Goal: Contribute content: Contribute content

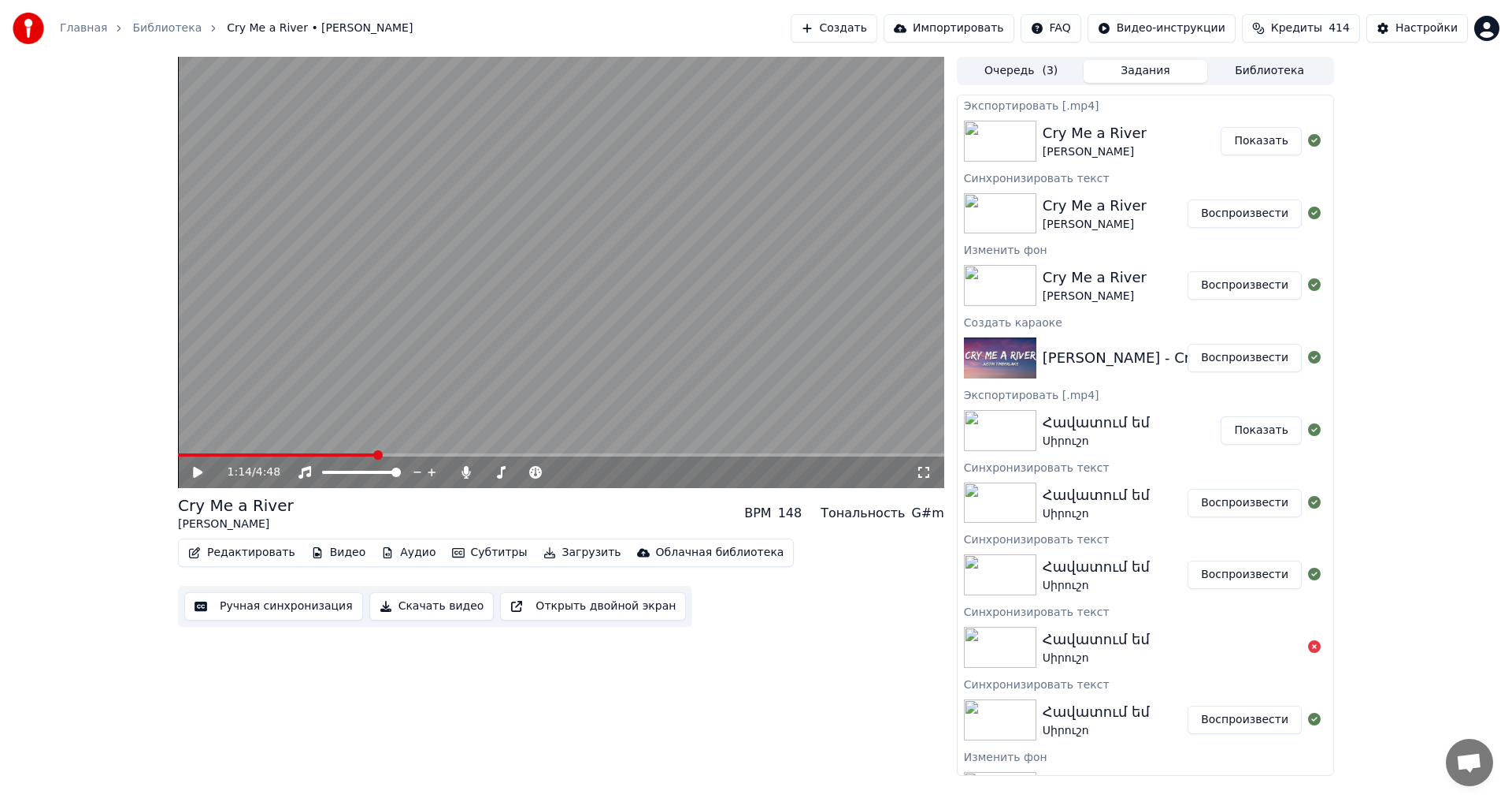
click at [439, 677] on div "1:14 / 4:48 Cry Me a River [PERSON_NAME] BPM 148 Тональность G#m Редактировать …" at bounding box center [561, 416] width 766 height 718
click at [846, 28] on button "Создать" at bounding box center [834, 28] width 87 height 28
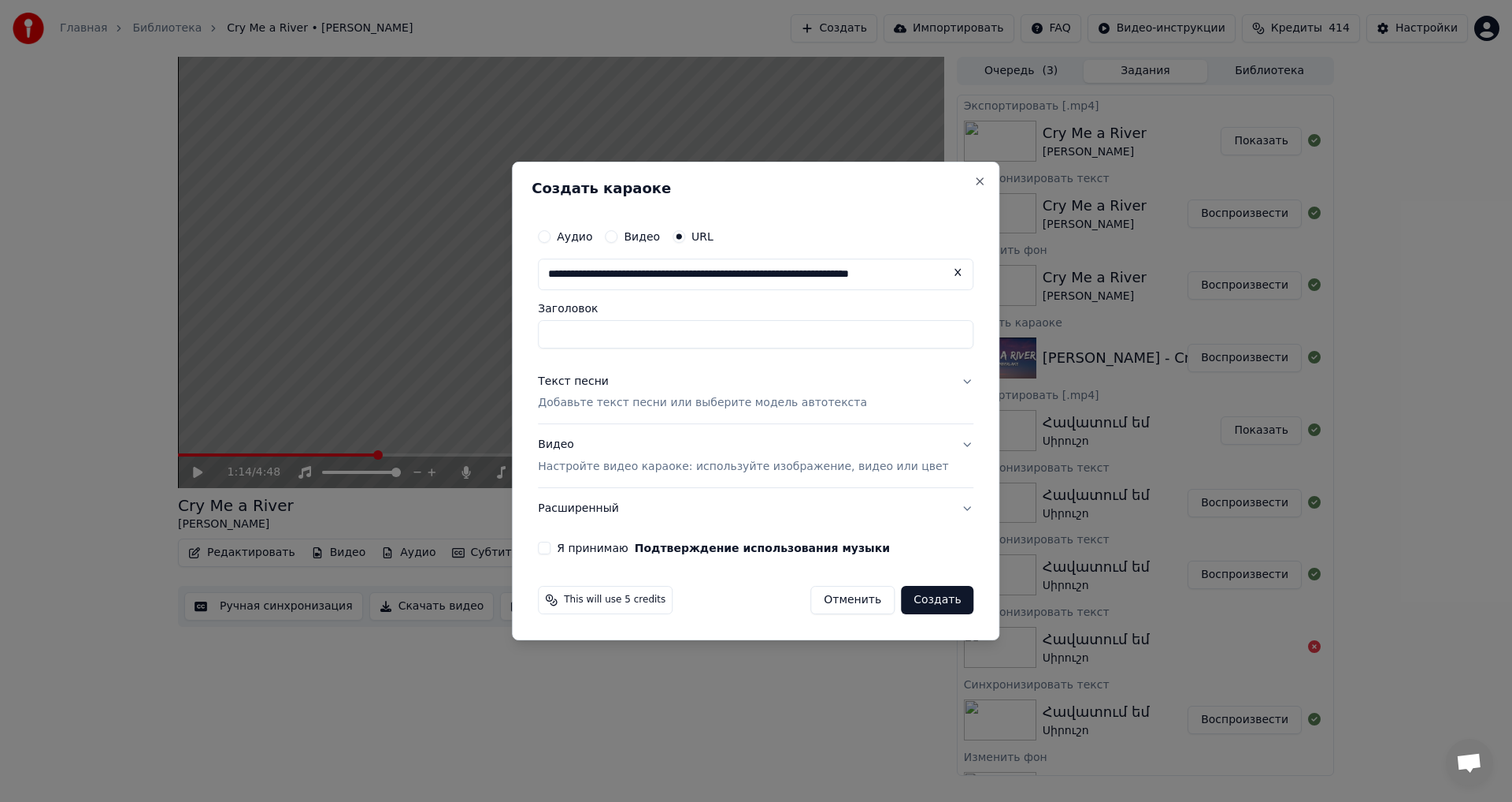
scroll to position [0, 55]
type input "**********"
click at [550, 548] on button "Я принимаю Подтверждение использования музыки" at bounding box center [544, 547] width 13 height 13
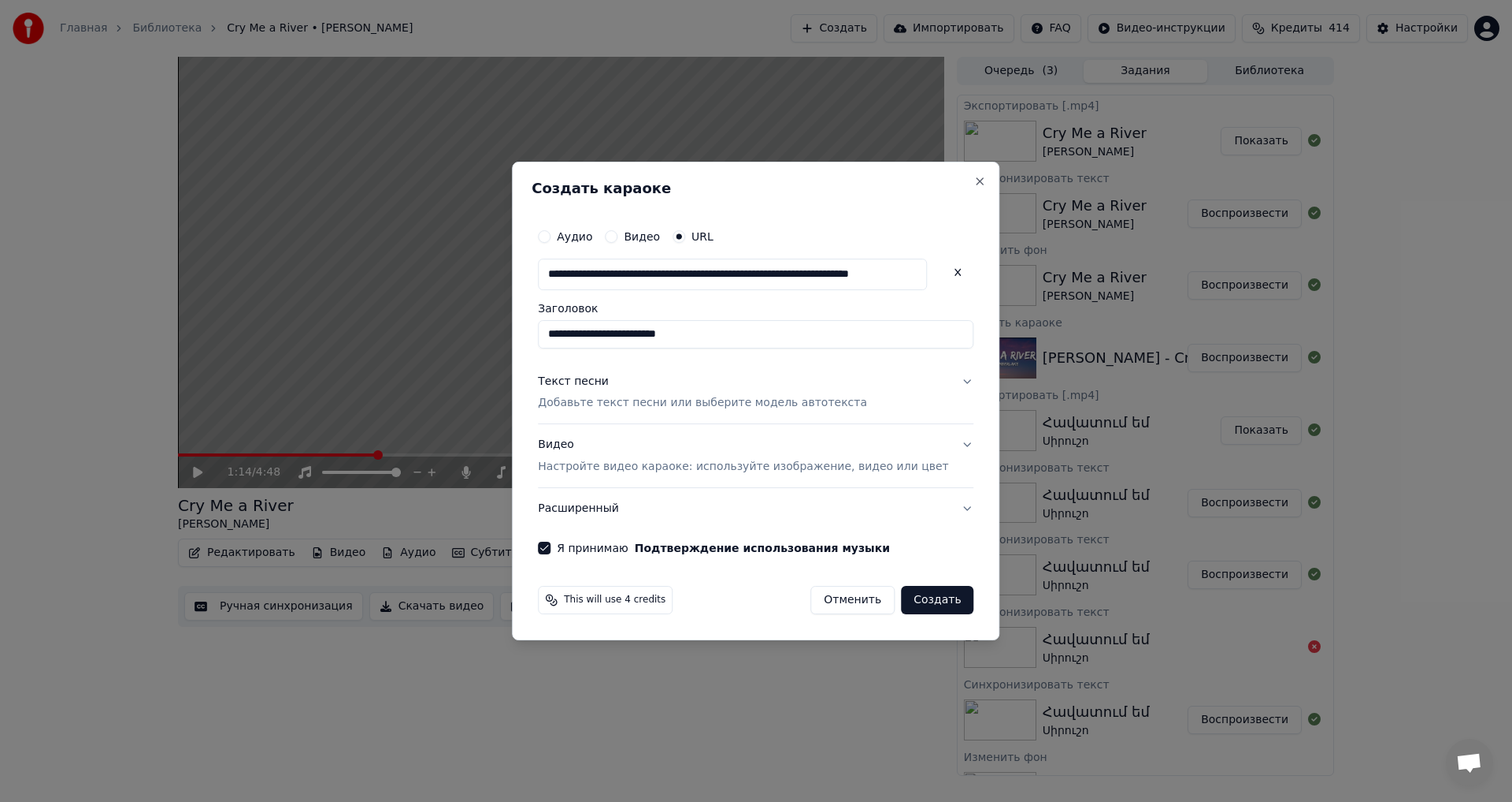
click at [629, 402] on p "Добавьте текст песни или выберите модель автотекста" at bounding box center [702, 404] width 329 height 16
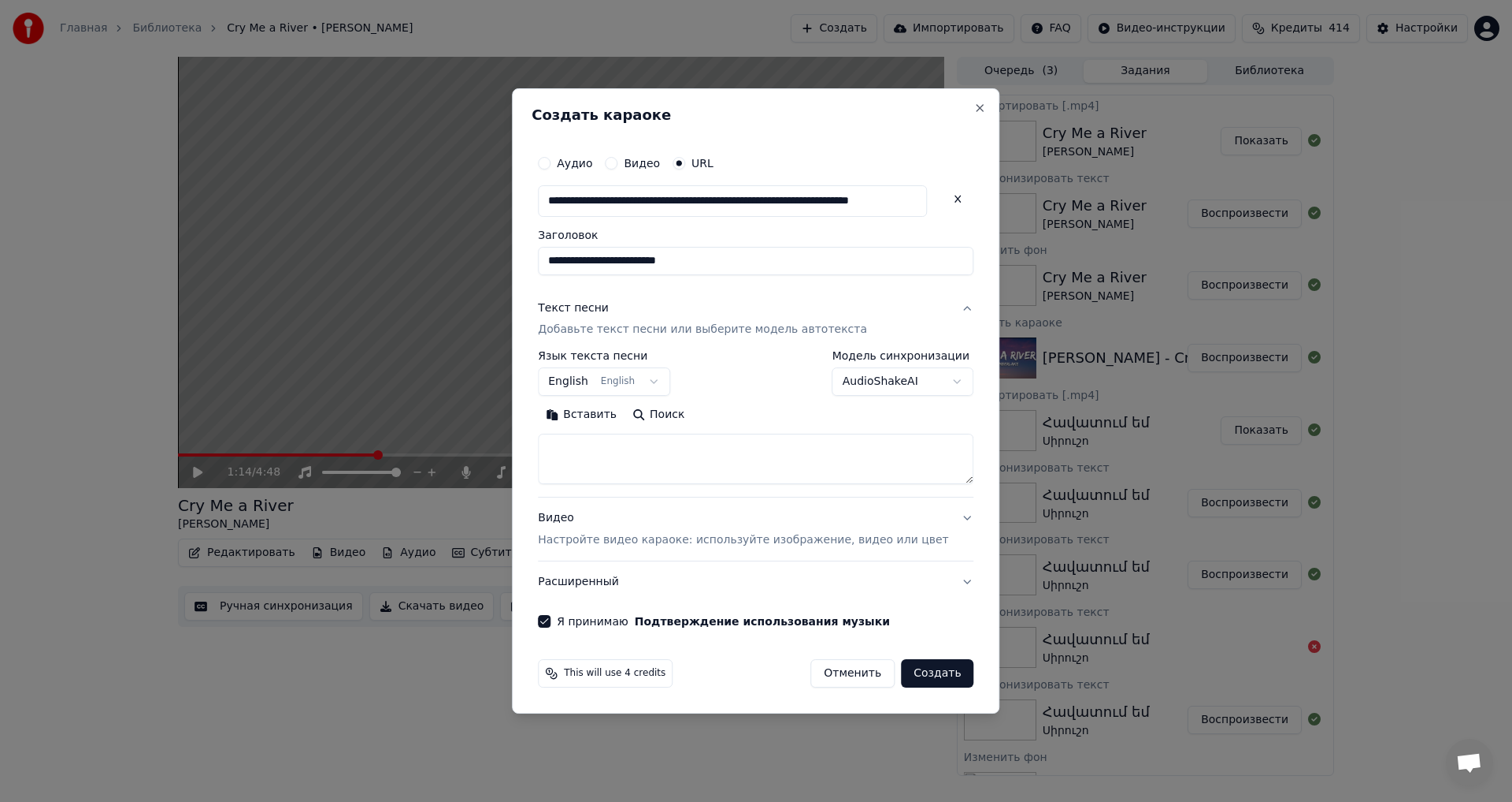
click at [630, 446] on textarea at bounding box center [756, 459] width 436 height 50
paste textarea "**********"
type textarea "**********"
click at [908, 670] on button "Создать" at bounding box center [937, 673] width 73 height 28
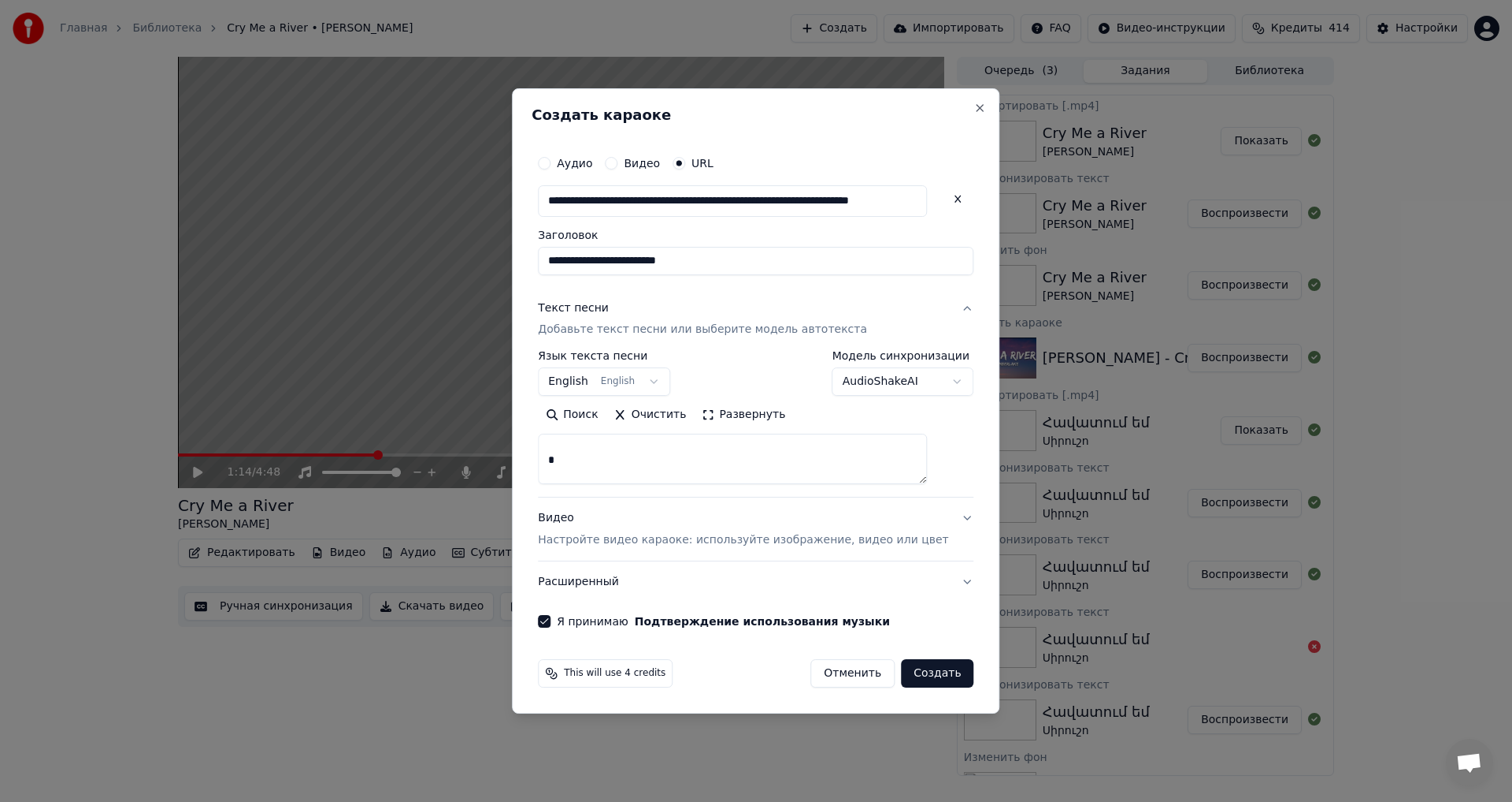
select select "**"
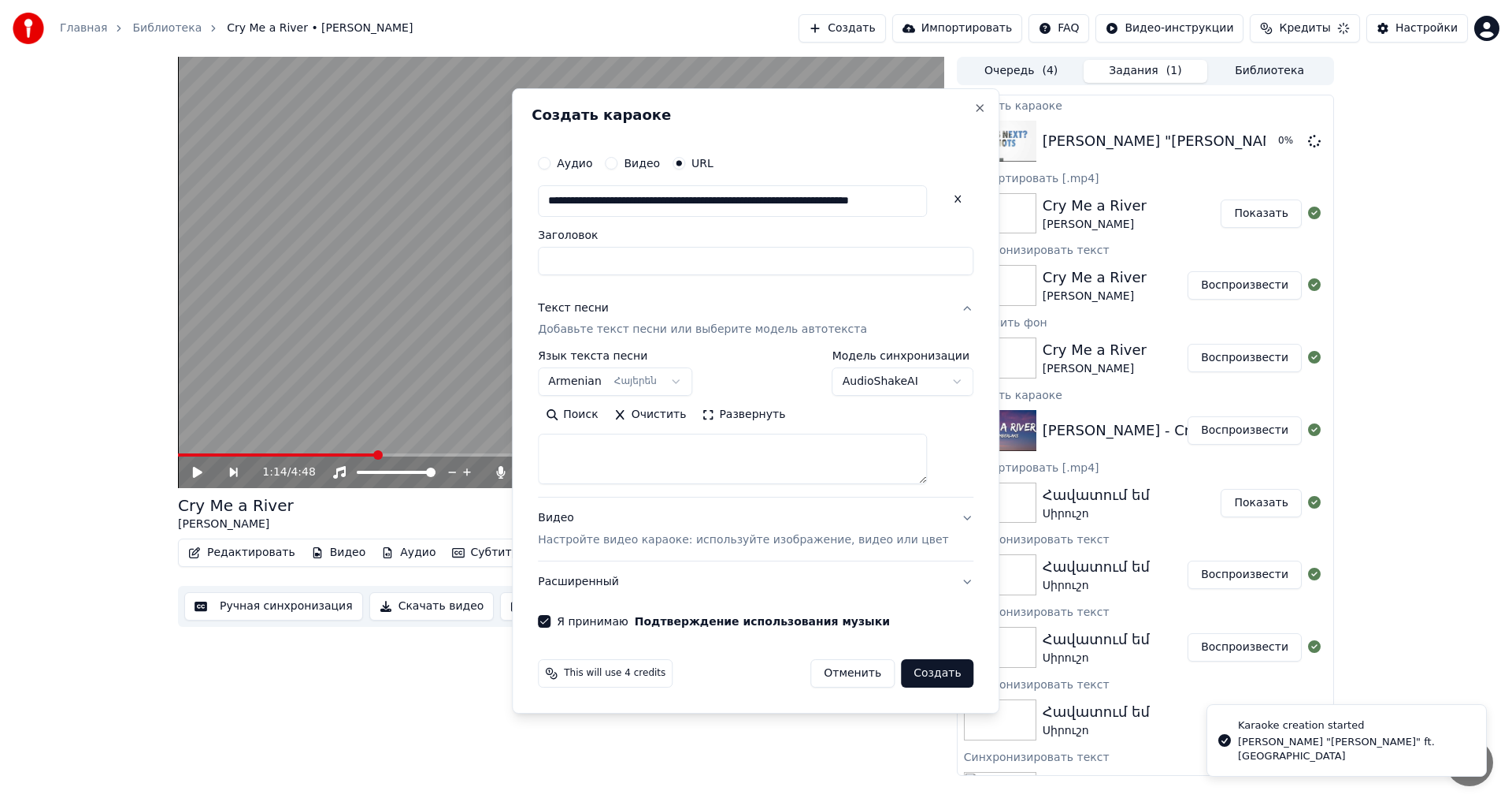
scroll to position [0, 0]
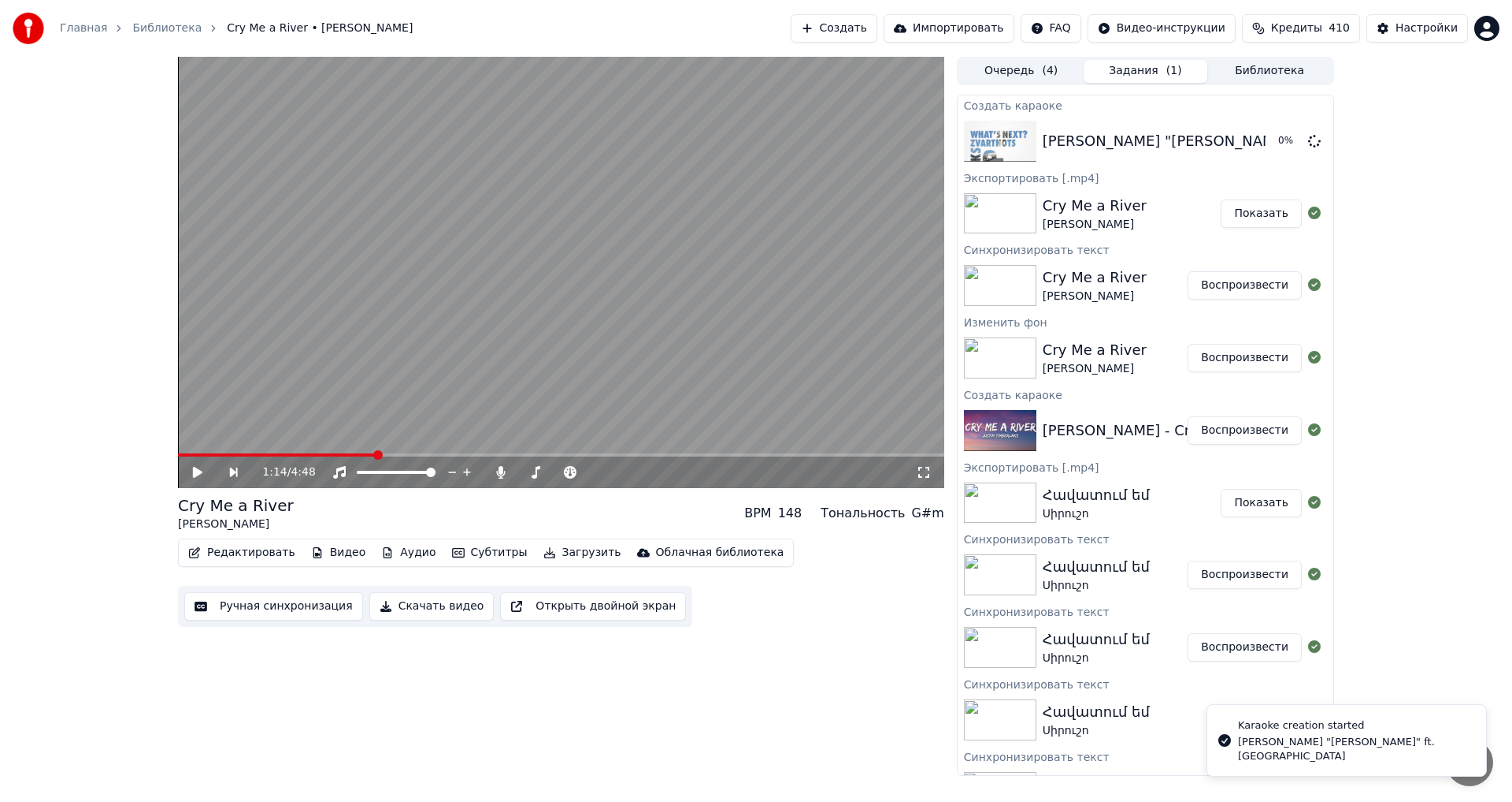
click at [1259, 216] on button "Показать" at bounding box center [1261, 214] width 81 height 28
click at [1217, 150] on button "Воспроизвести" at bounding box center [1245, 141] width 114 height 28
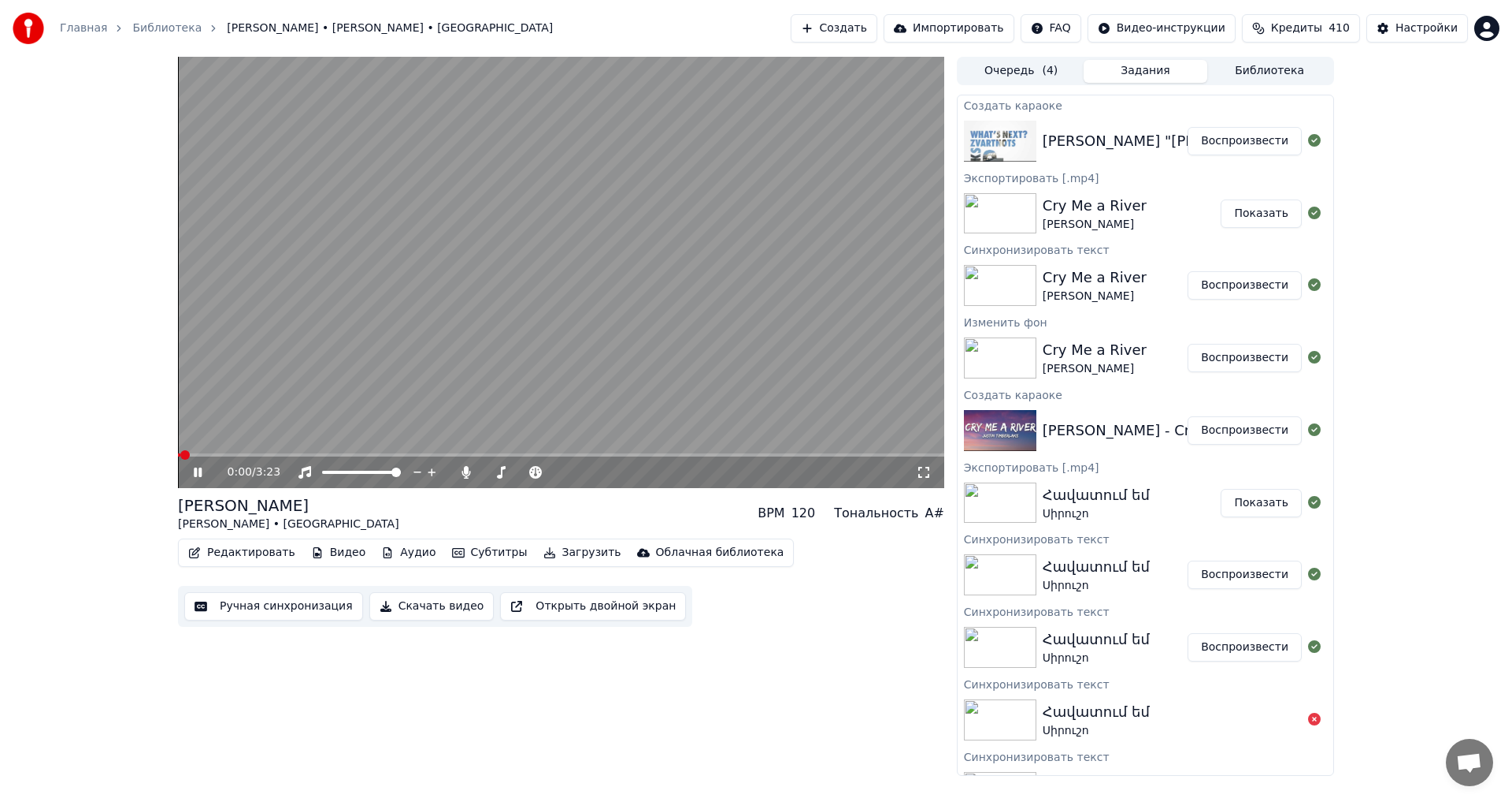
click at [198, 475] on icon at bounding box center [209, 472] width 37 height 13
click at [316, 554] on button "Видео" at bounding box center [338, 552] width 68 height 22
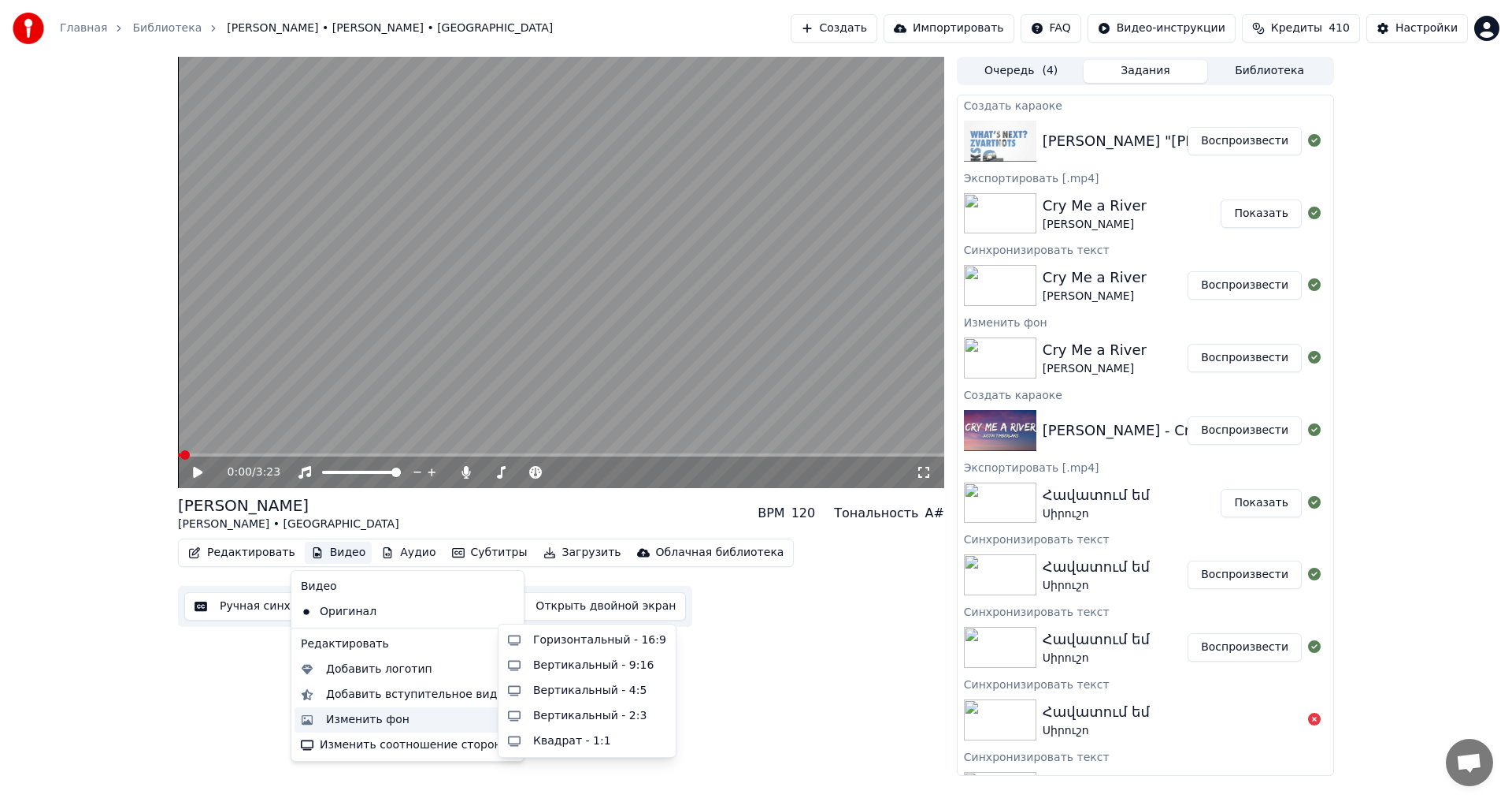
click at [372, 729] on div "Изменить фон" at bounding box center [407, 719] width 226 height 25
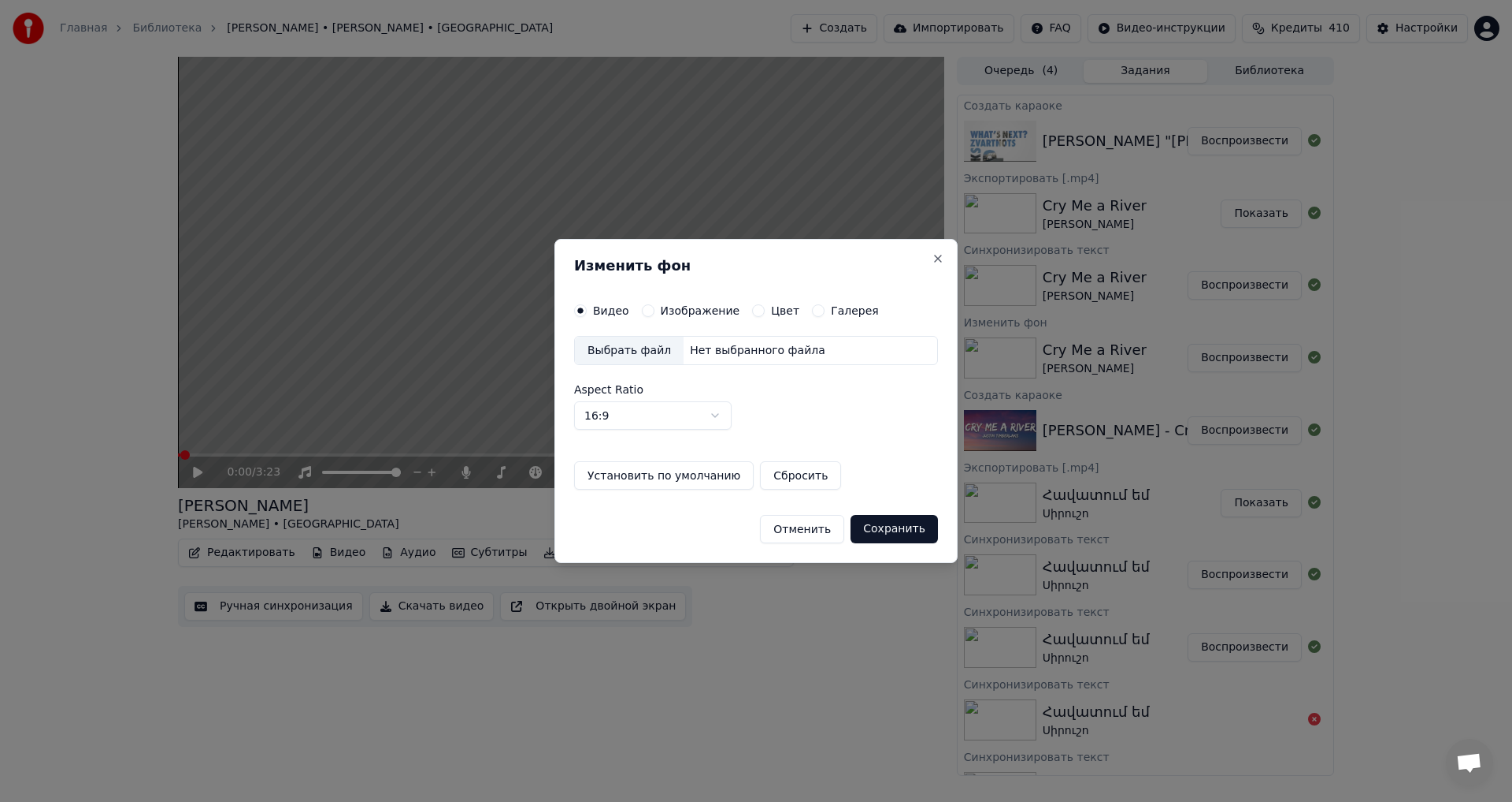
click at [645, 315] on button "Изображение" at bounding box center [648, 310] width 13 height 13
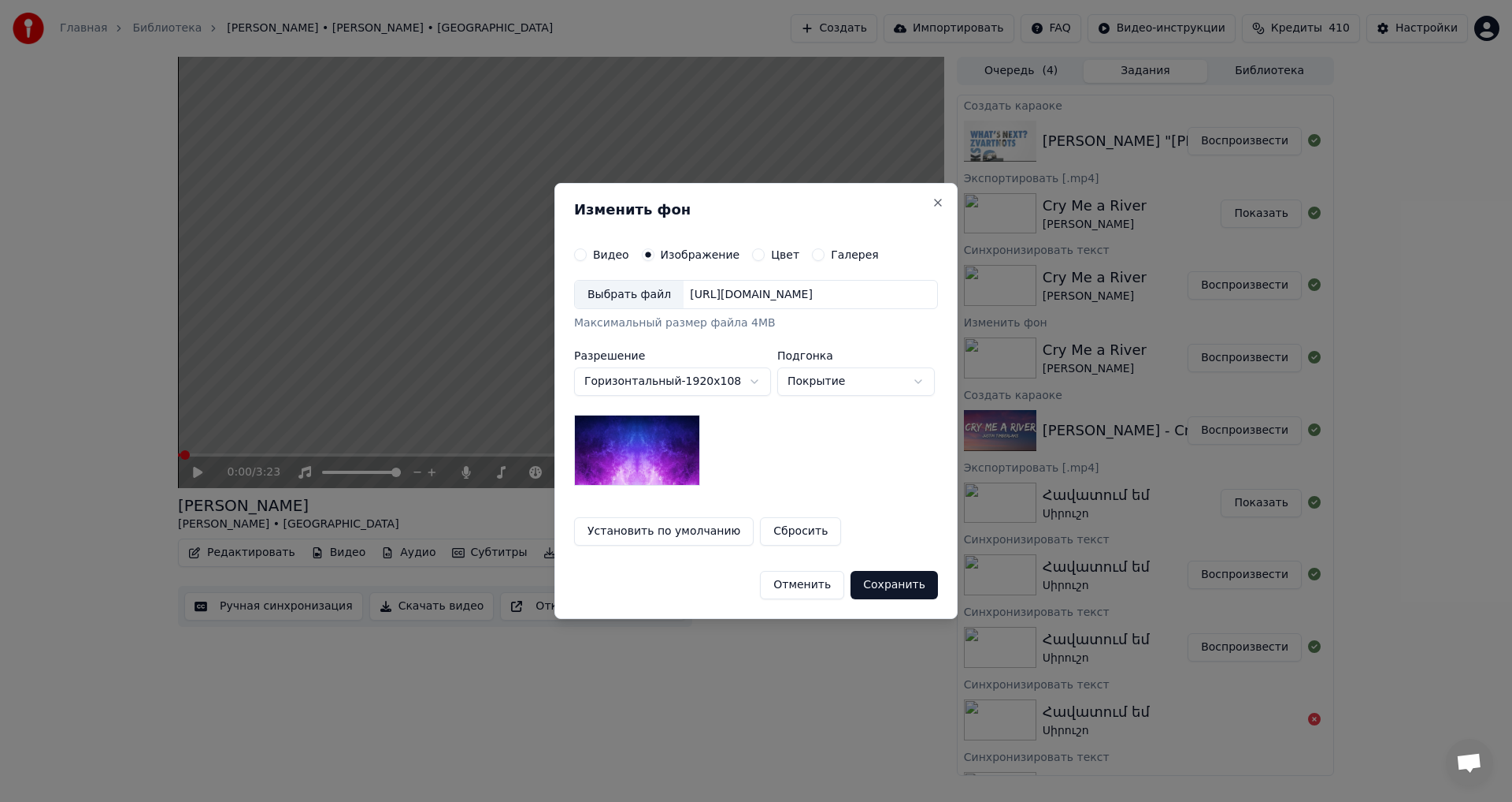
click at [600, 297] on div "Выбрать файл" at bounding box center [630, 295] width 109 height 28
click at [878, 588] on button "Сохранить" at bounding box center [894, 585] width 88 height 28
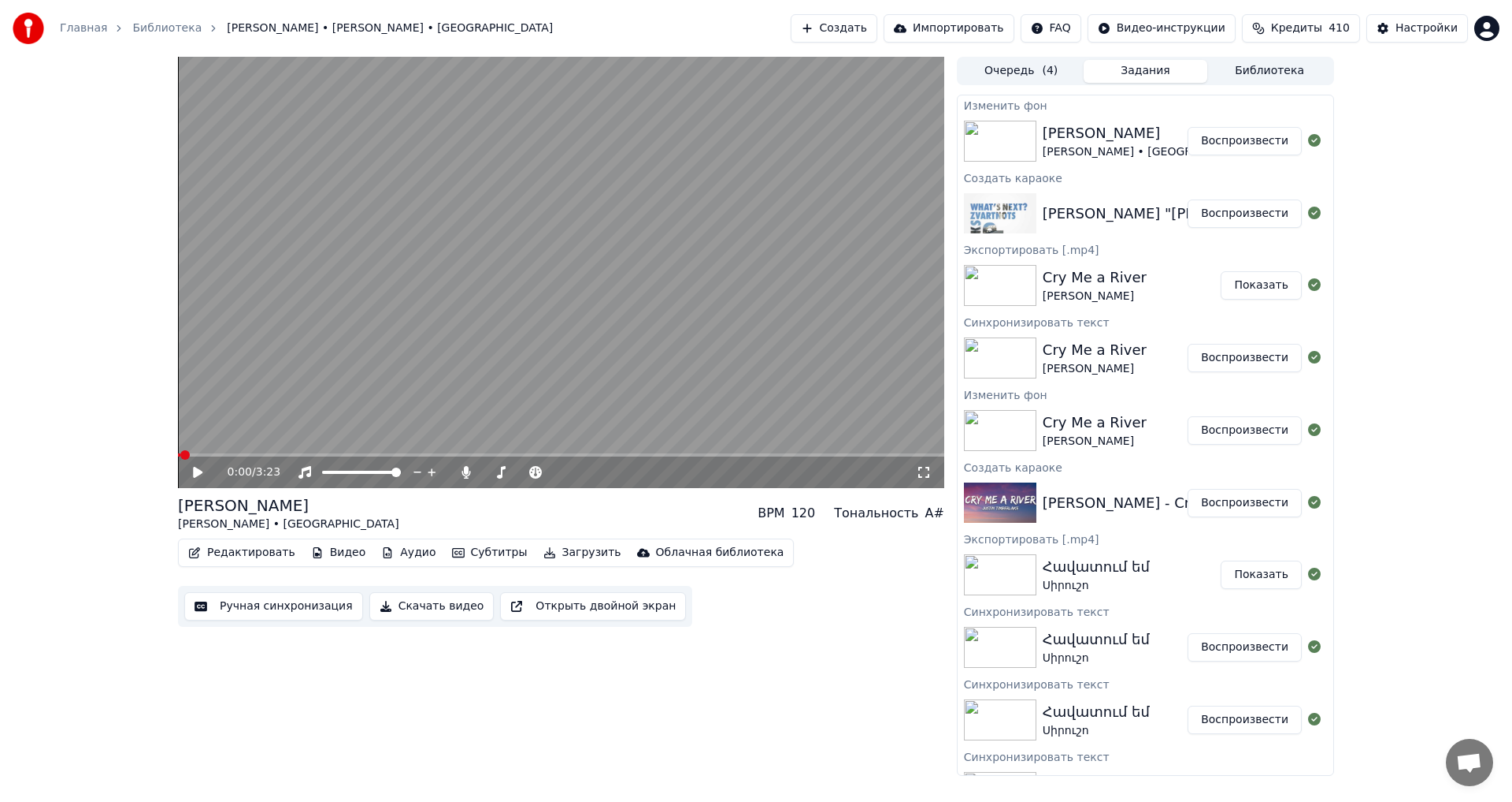
click at [1201, 146] on button "Воспроизвести" at bounding box center [1245, 141] width 114 height 28
click at [200, 472] on icon at bounding box center [197, 471] width 8 height 9
click at [205, 552] on button "Редактировать" at bounding box center [241, 552] width 119 height 22
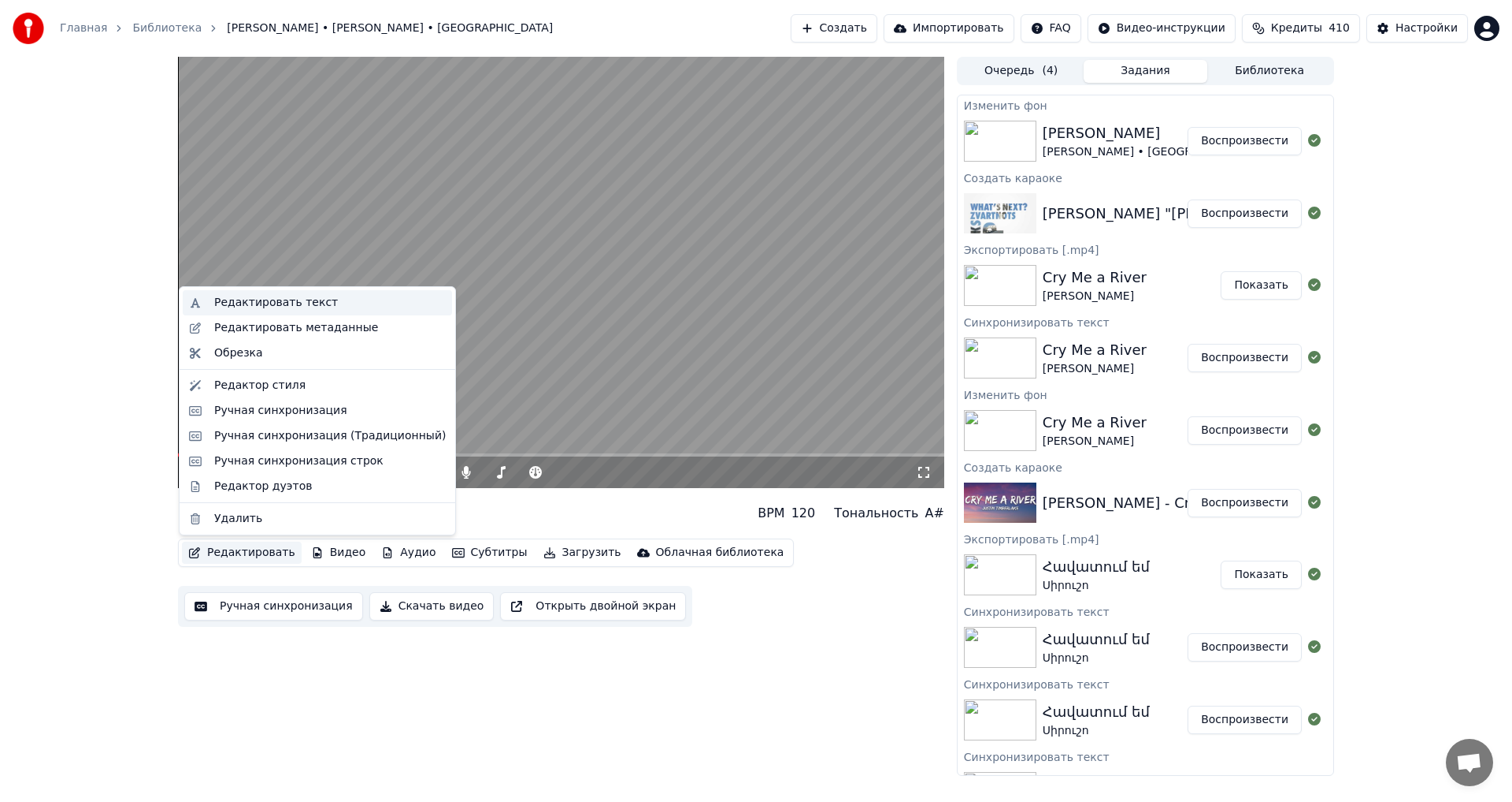
click at [289, 307] on div "Редактировать текст" at bounding box center [276, 302] width 124 height 16
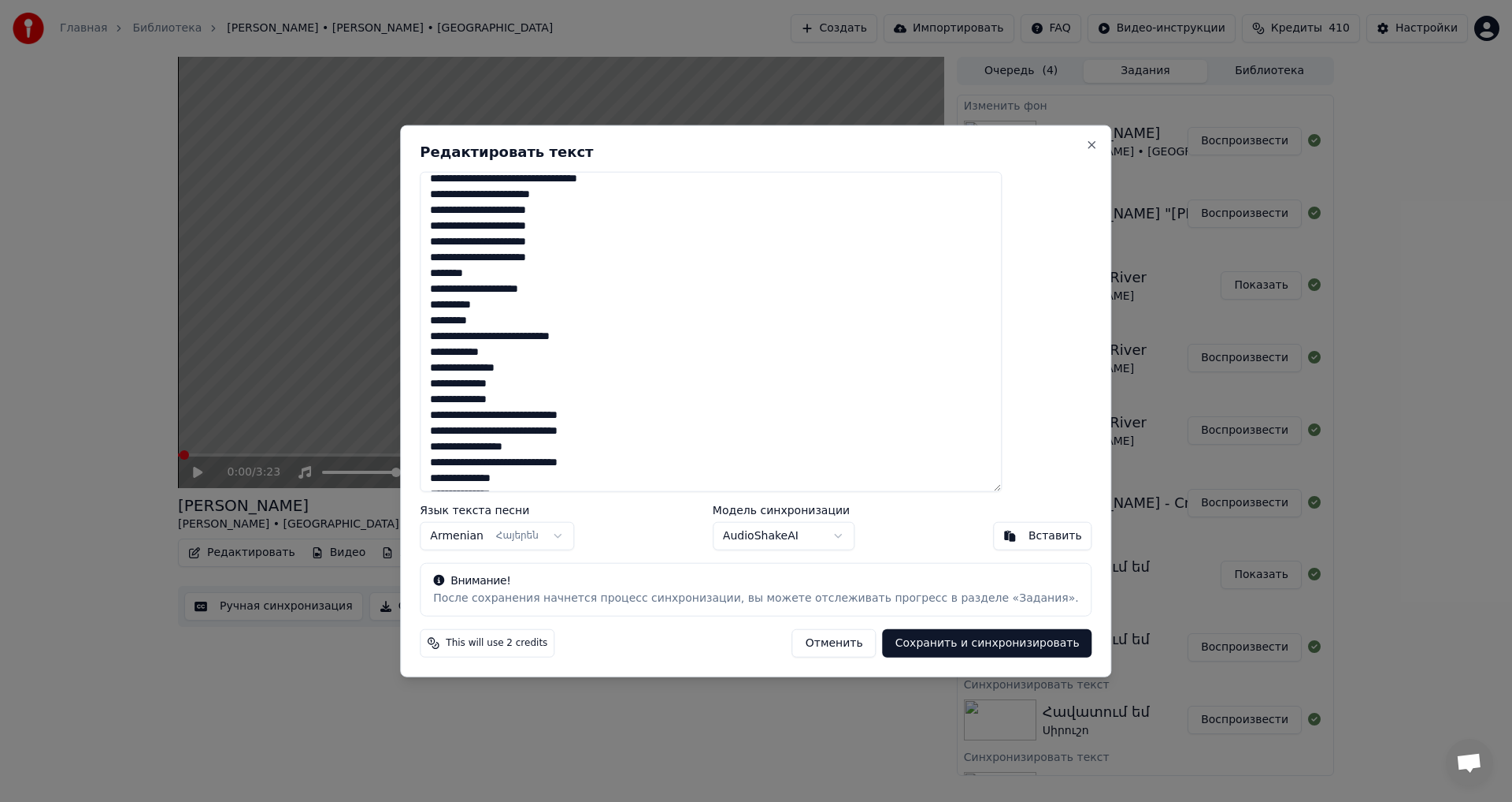
scroll to position [323, 0]
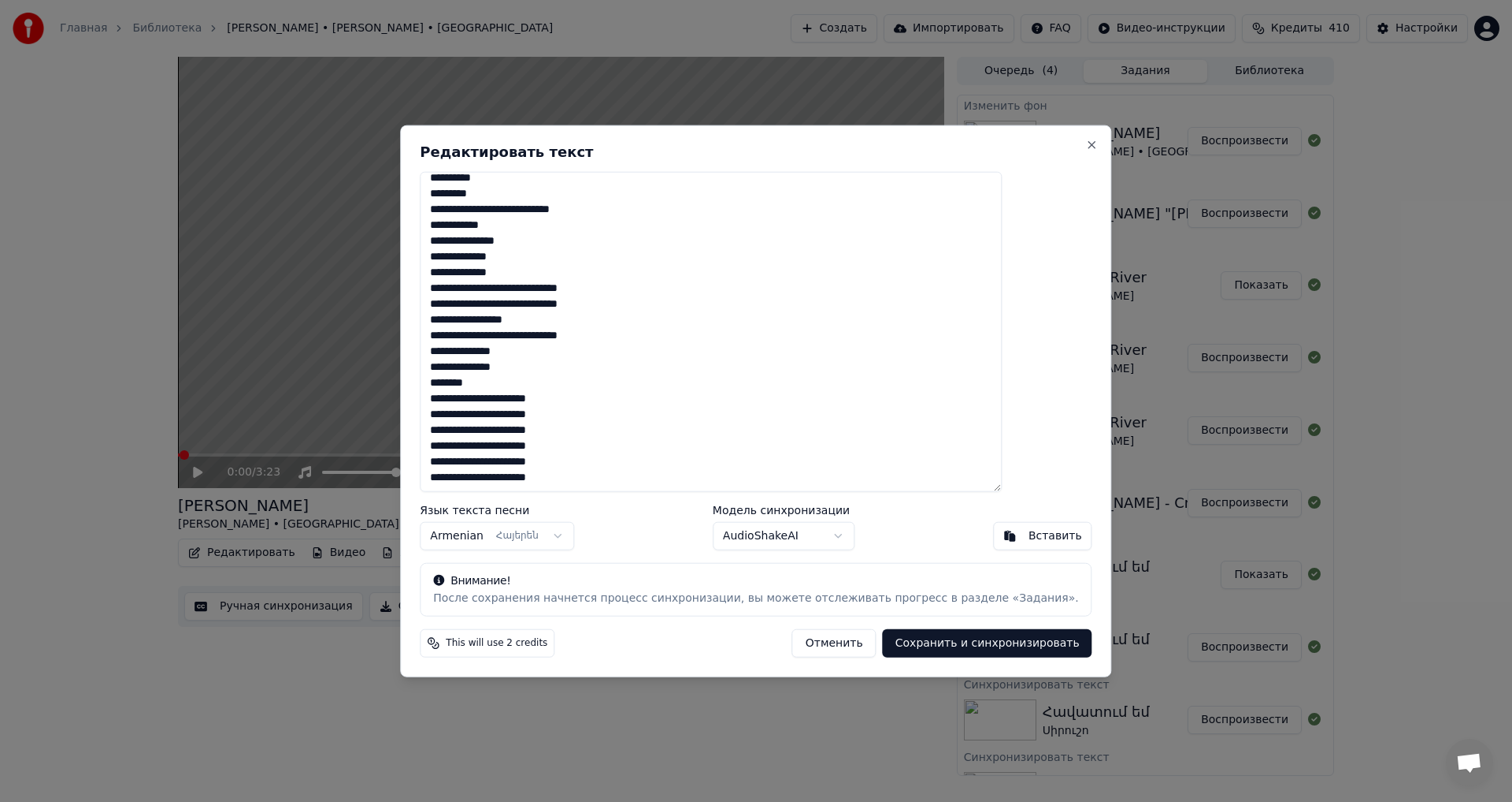
drag, startPoint x: 475, startPoint y: 187, endPoint x: 688, endPoint y: 540, distance: 412.3
click at [687, 541] on div "**********" at bounding box center [756, 400] width 711 height 552
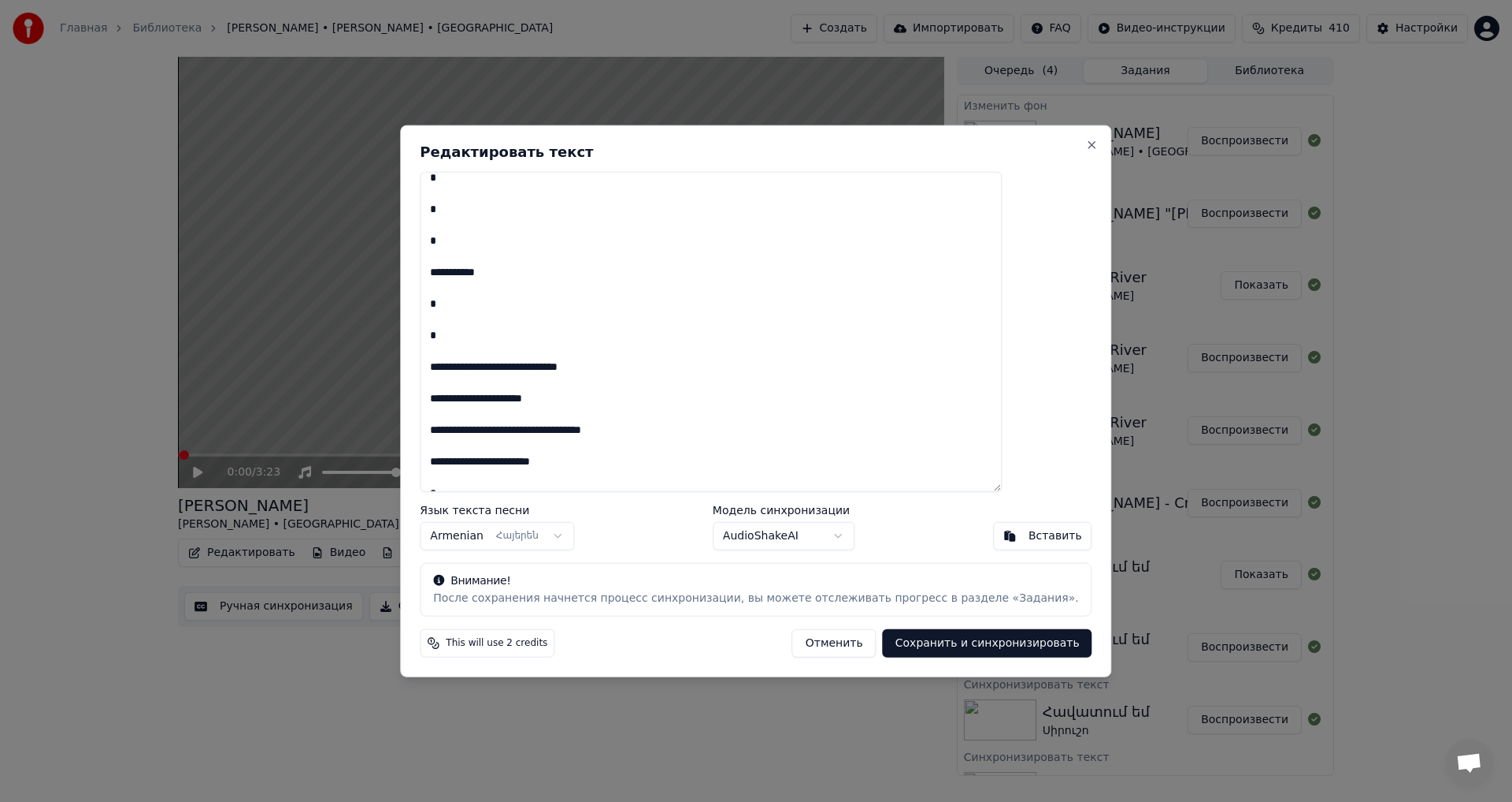
scroll to position [1561, 0]
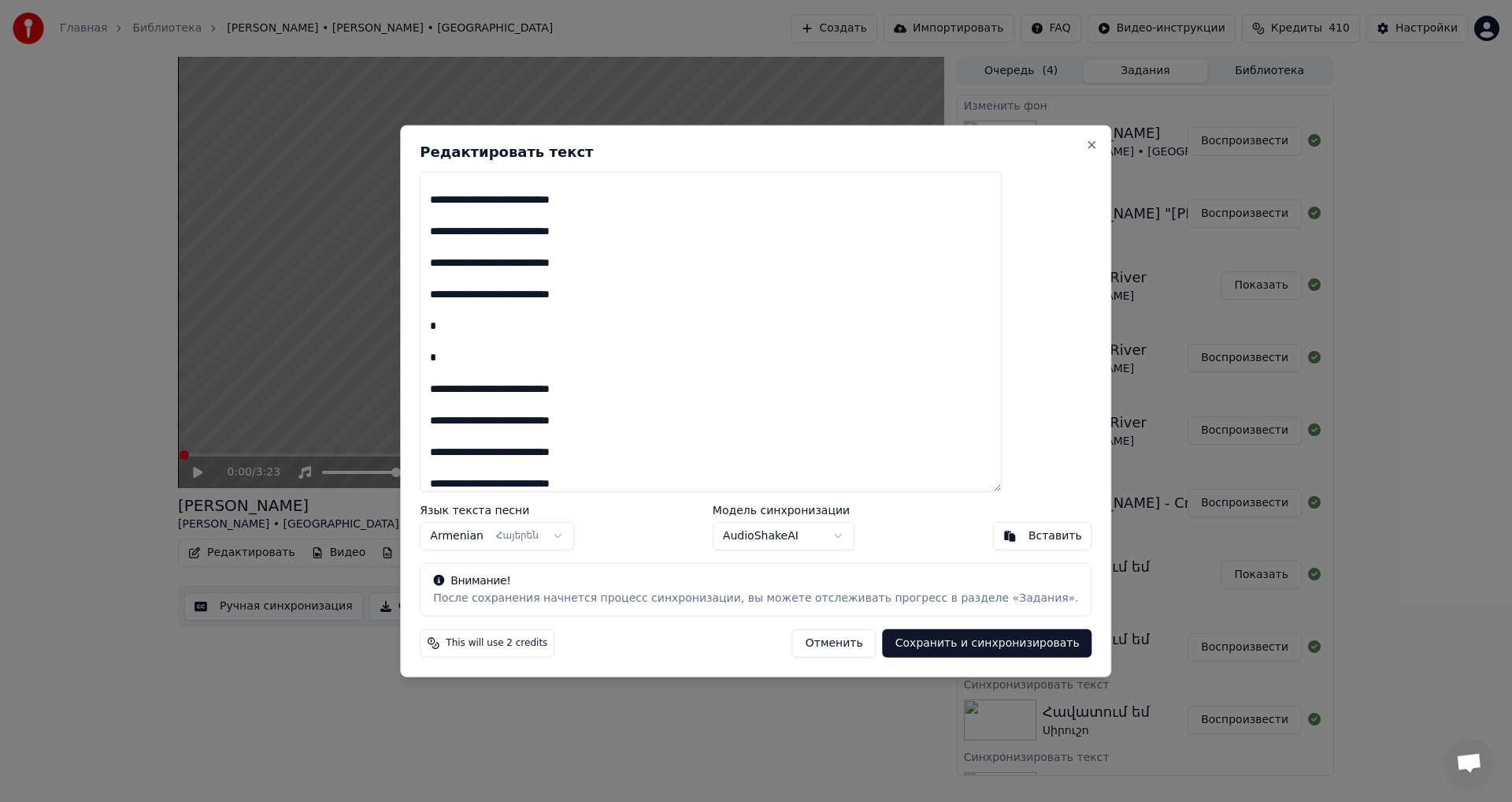
click at [965, 634] on button "Сохранить и синхронизировать" at bounding box center [988, 643] width 210 height 28
type textarea "**********"
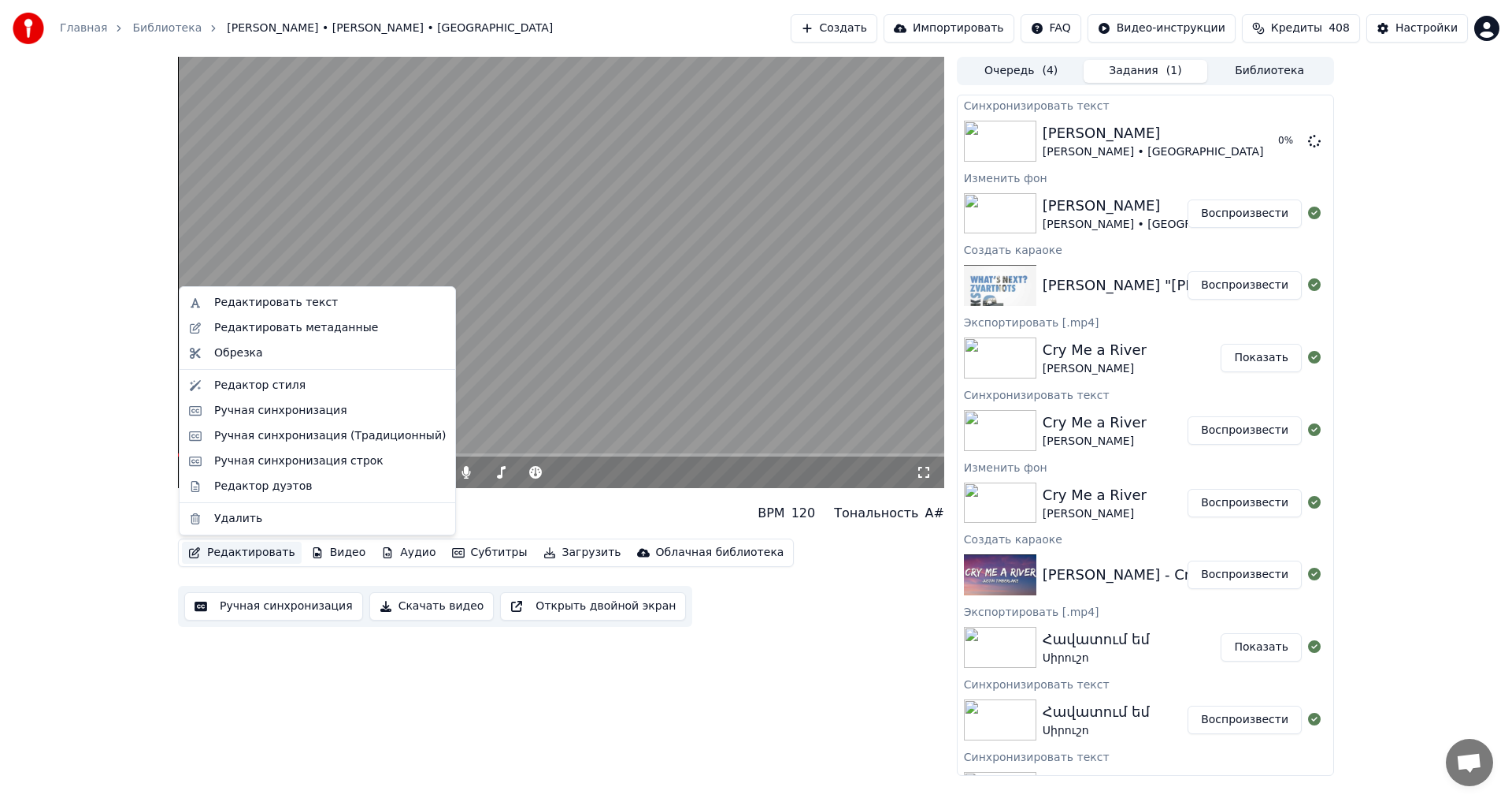
click at [240, 558] on button "Редактировать" at bounding box center [241, 552] width 119 height 22
click at [304, 332] on div "Редактировать метаданные" at bounding box center [296, 327] width 164 height 16
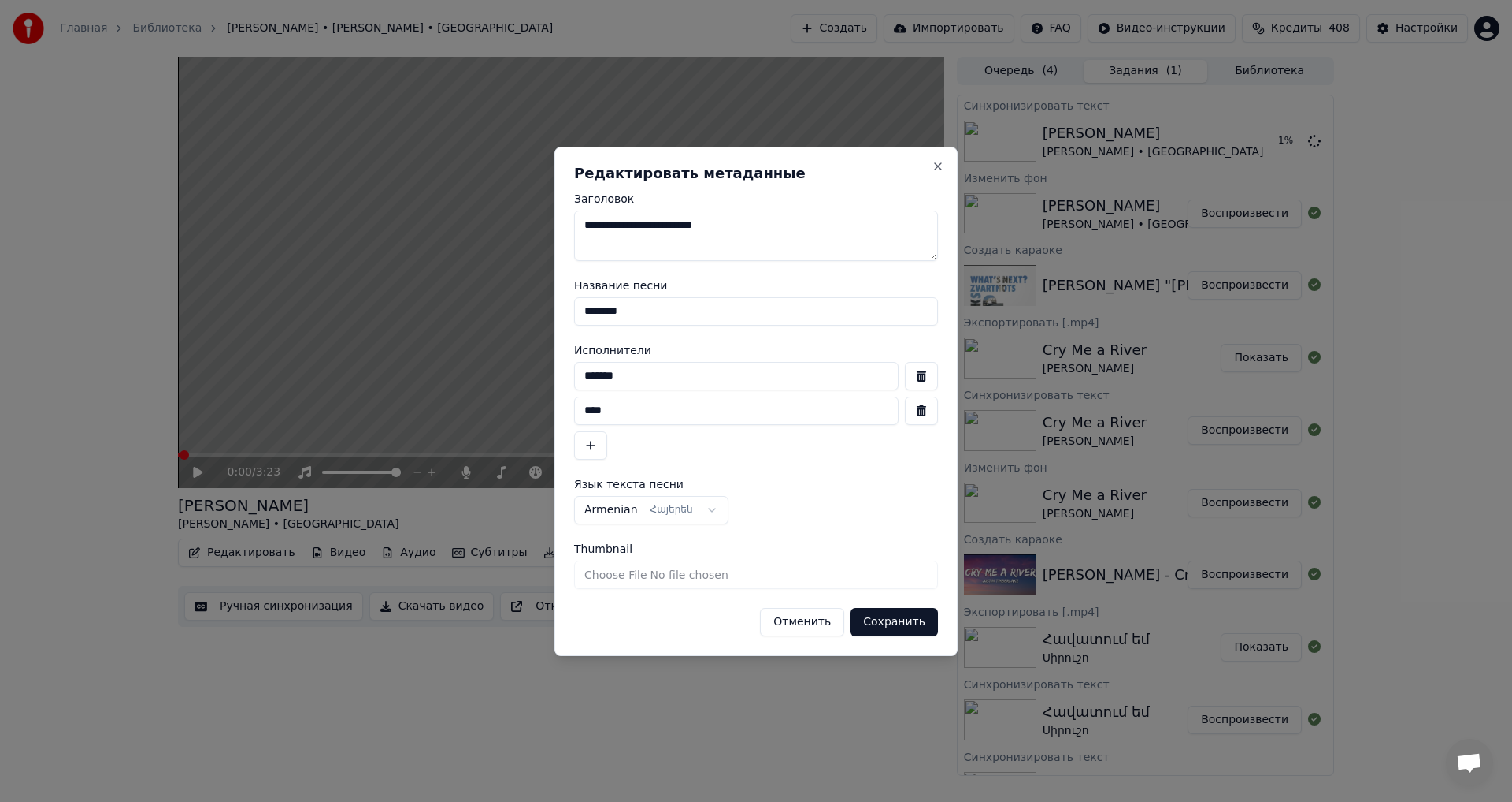
drag, startPoint x: 677, startPoint y: 318, endPoint x: 485, endPoint y: 317, distance: 192.0
click at [485, 317] on body "Главная Библиотека [PERSON_NAME] • [PERSON_NAME] • Sebu Создать Импортировать F…" at bounding box center [756, 401] width 1512 height 802
type input "*********"
click at [684, 369] on input "*******" at bounding box center [736, 376] width 325 height 28
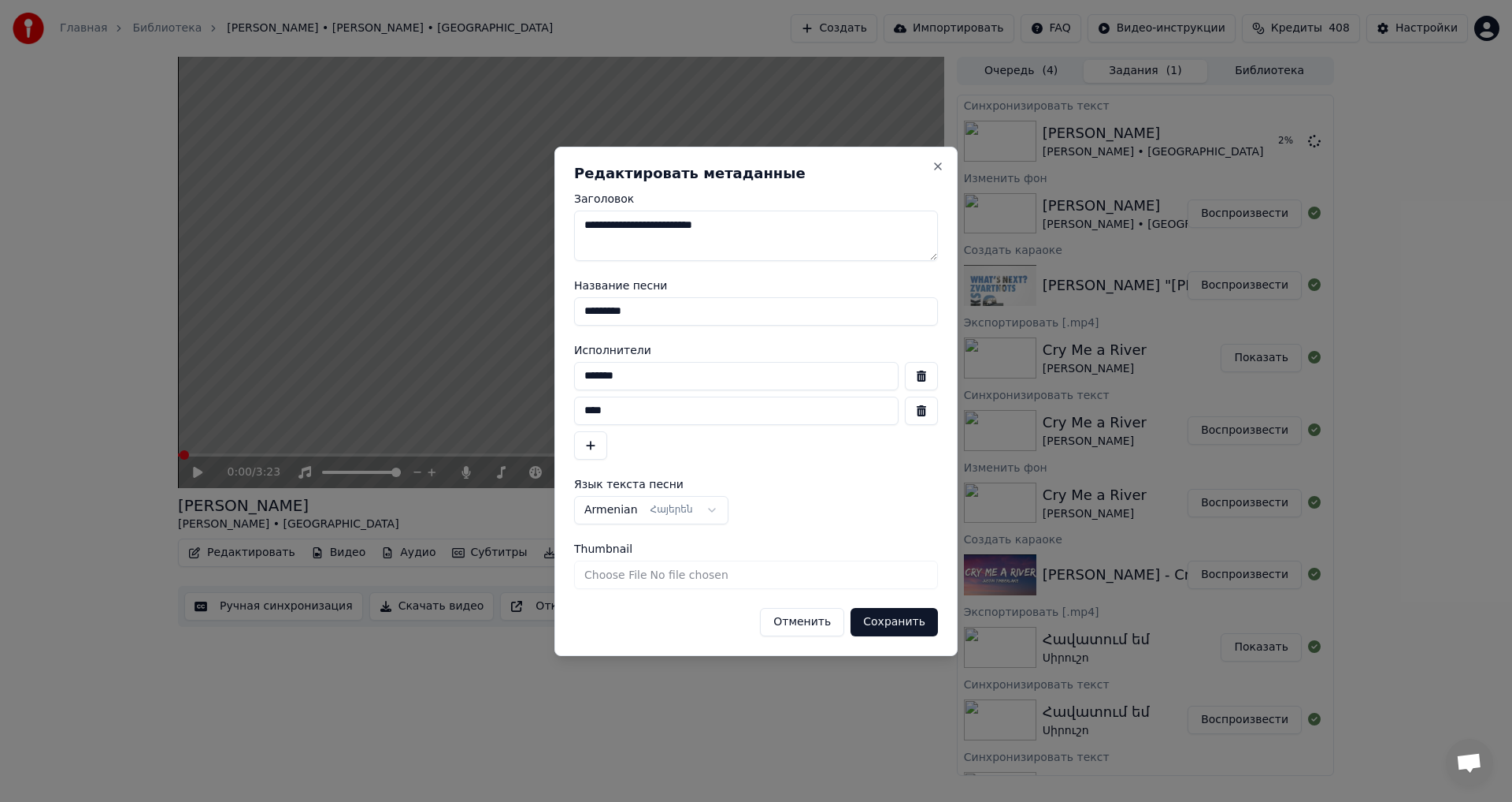
click at [684, 369] on input "*******" at bounding box center [736, 376] width 325 height 28
type input "*******"
click at [892, 629] on button "Сохранить" at bounding box center [894, 622] width 88 height 28
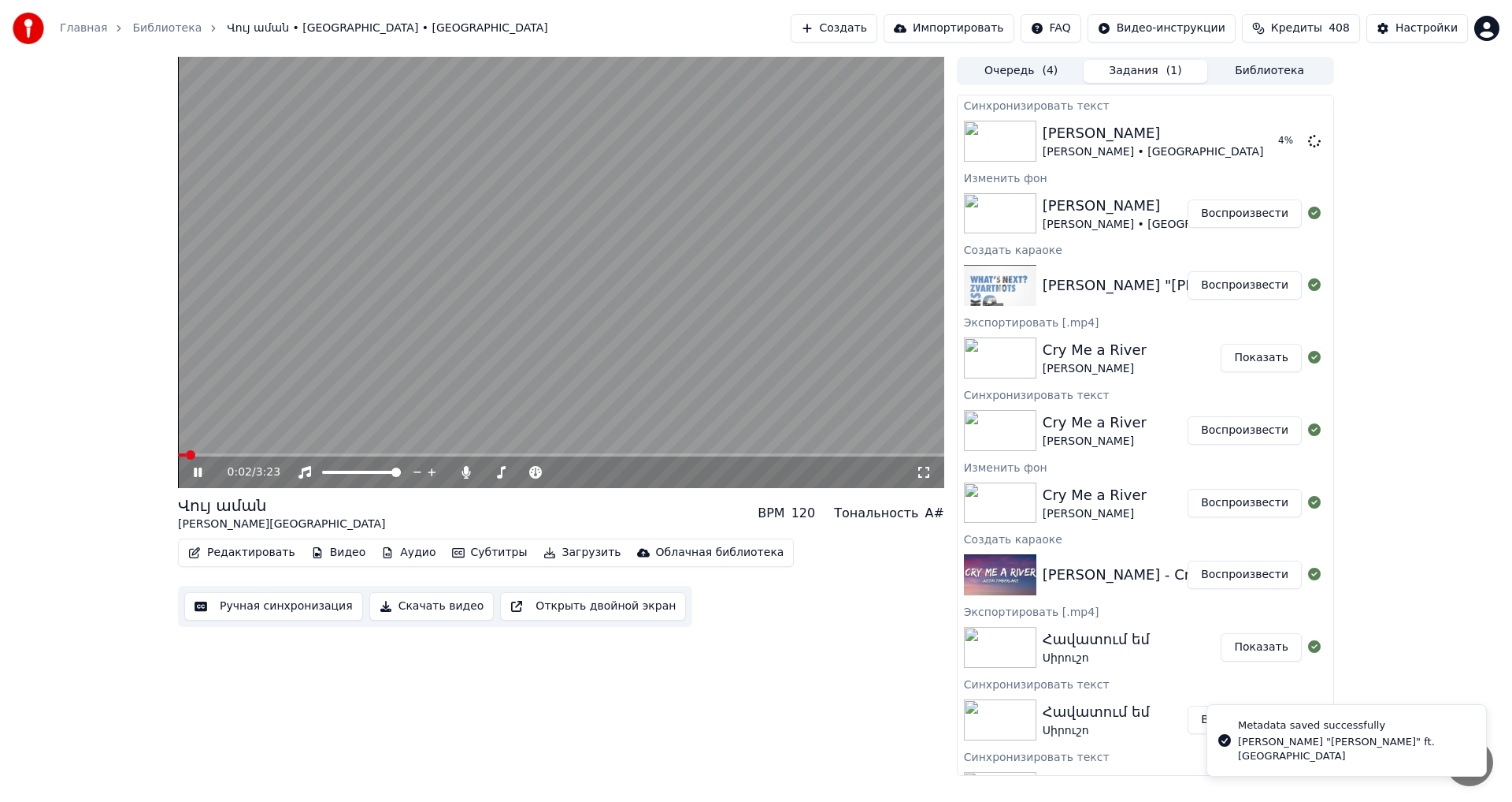
click at [291, 402] on video at bounding box center [561, 272] width 766 height 431
click at [214, 551] on button "Редактировать" at bounding box center [241, 552] width 119 height 22
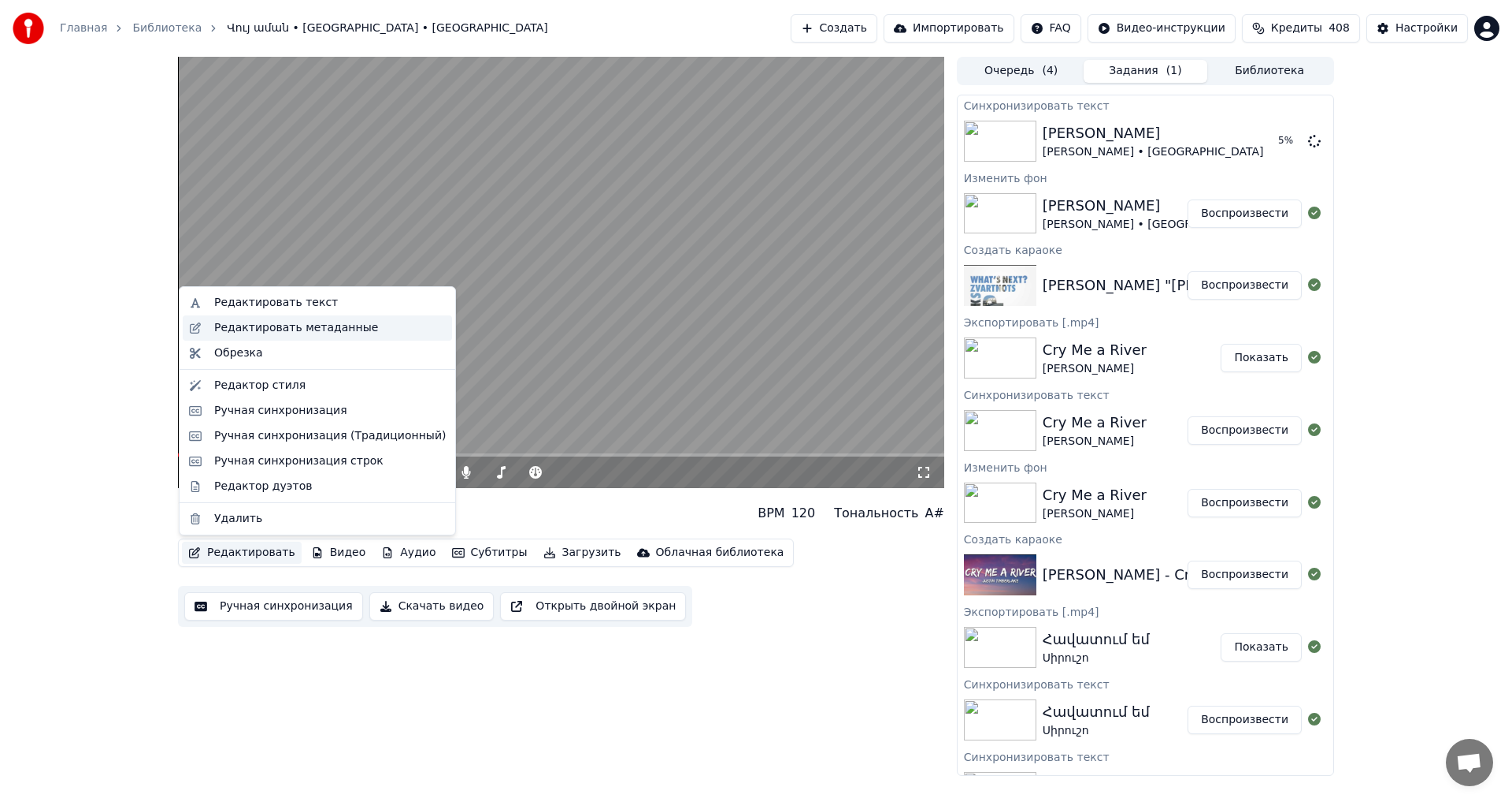
click at [279, 329] on div "Редактировать метаданные" at bounding box center [296, 327] width 164 height 16
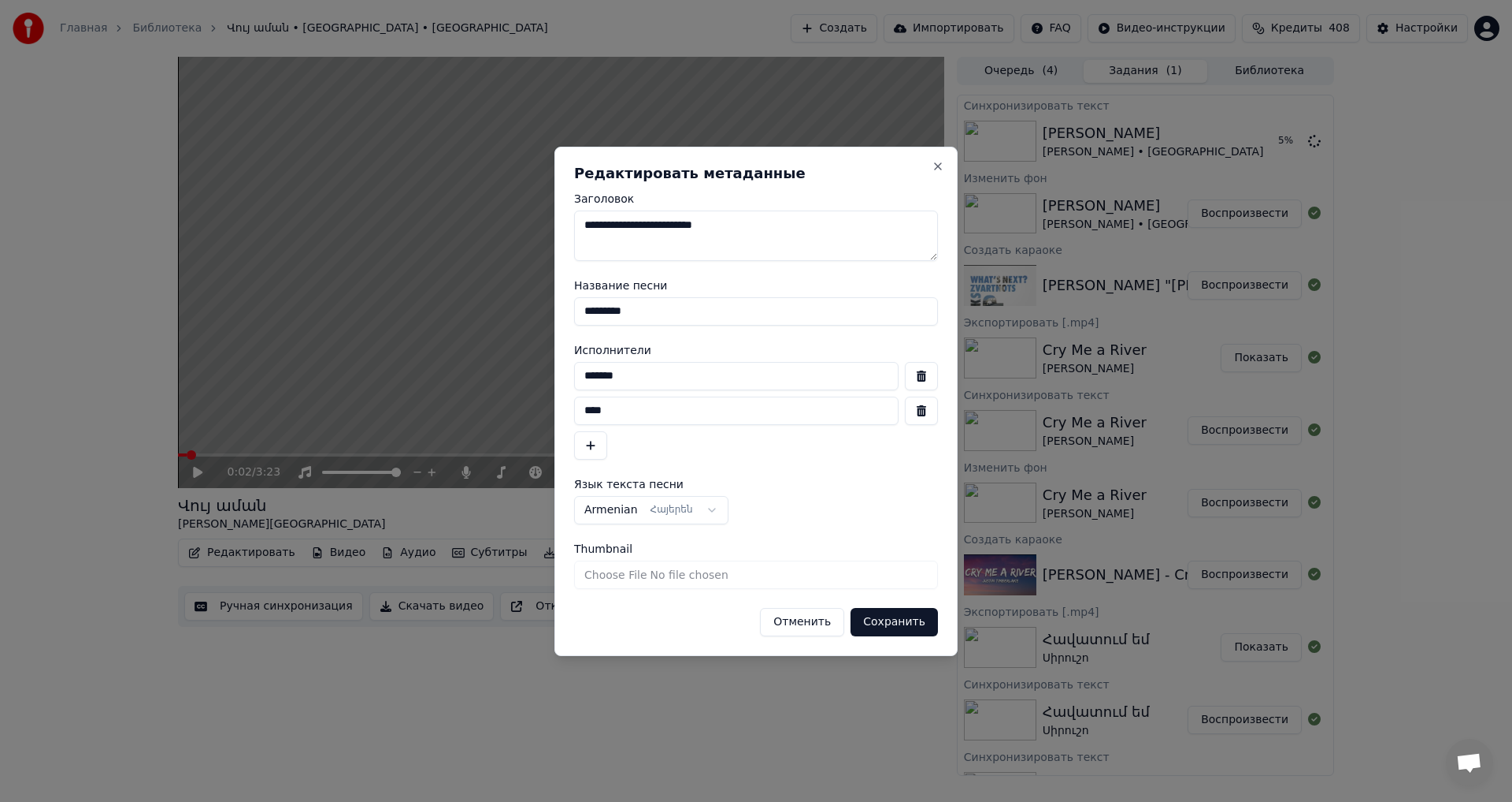
drag, startPoint x: 773, startPoint y: 416, endPoint x: 451, endPoint y: 411, distance: 322.0
click at [451, 411] on body "Главная Библиотека Վույ աման • [GEOGRAPHIC_DATA] • Sebu Создать Импортировать F…" at bounding box center [756, 401] width 1512 height 802
click at [666, 366] on input "*******" at bounding box center [736, 376] width 325 height 28
paste input "*****"
type input "**********"
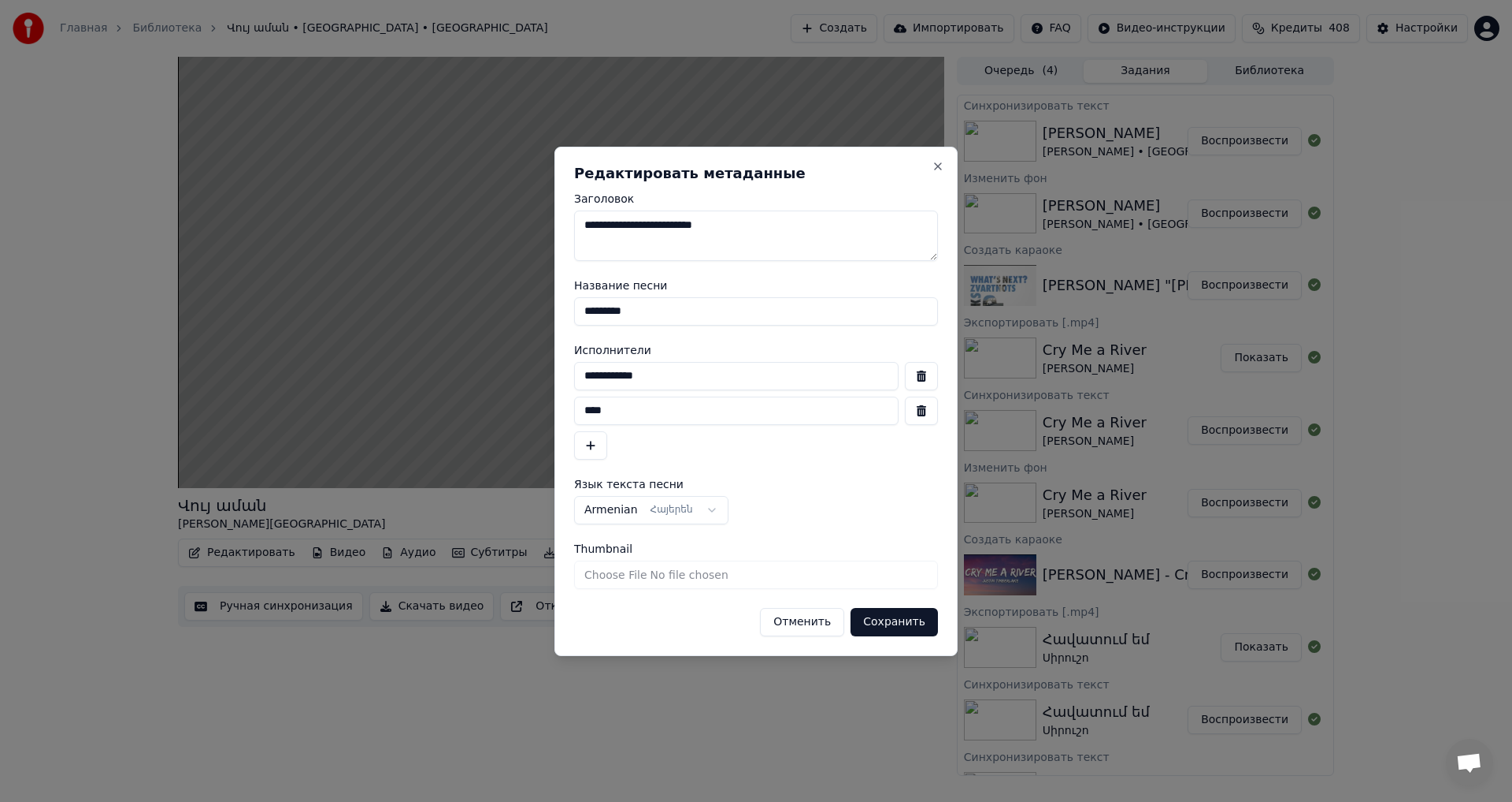
click at [906, 402] on button "button" at bounding box center [922, 411] width 33 height 28
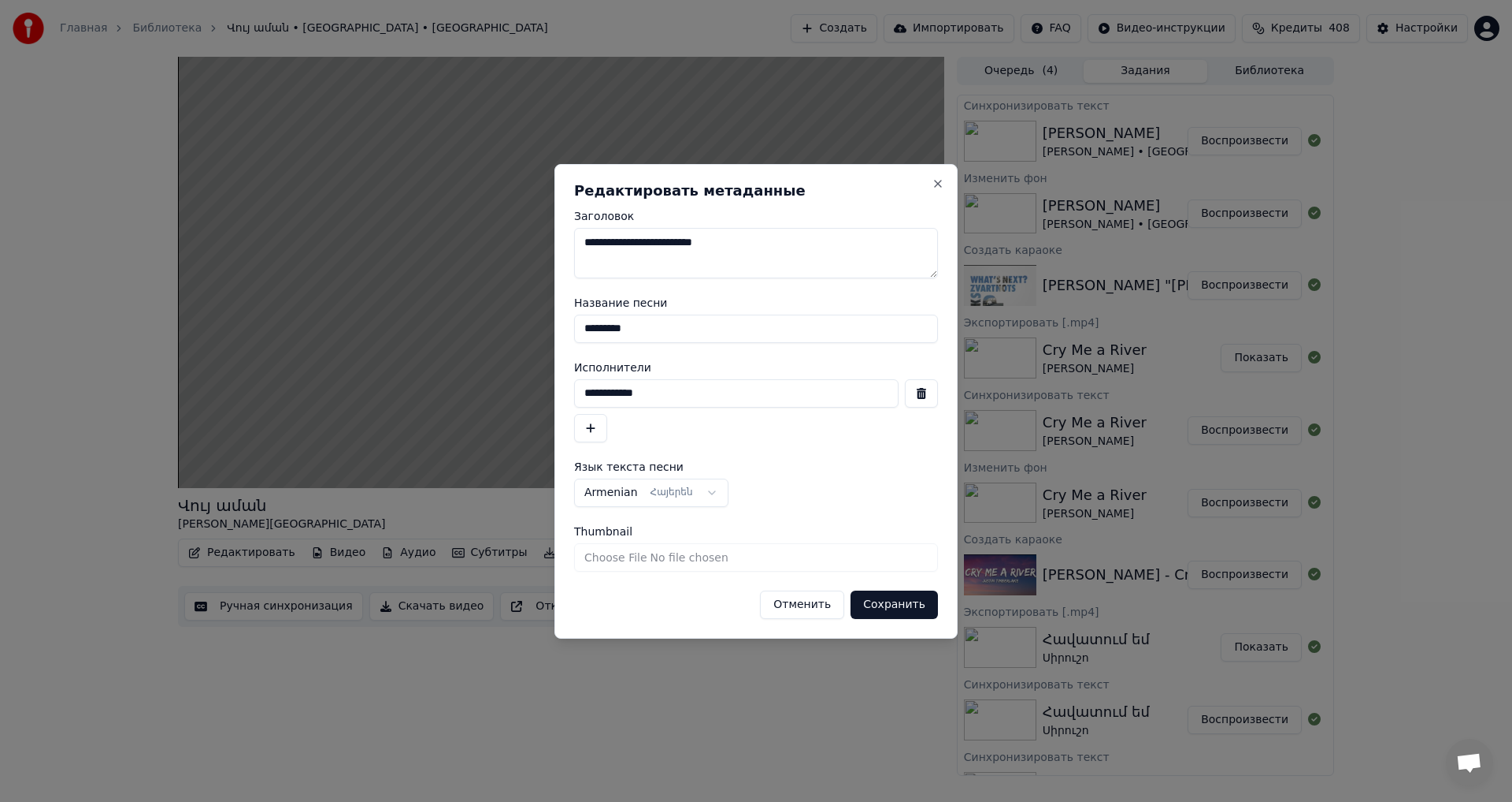
click at [889, 612] on button "Сохранить" at bounding box center [894, 605] width 88 height 28
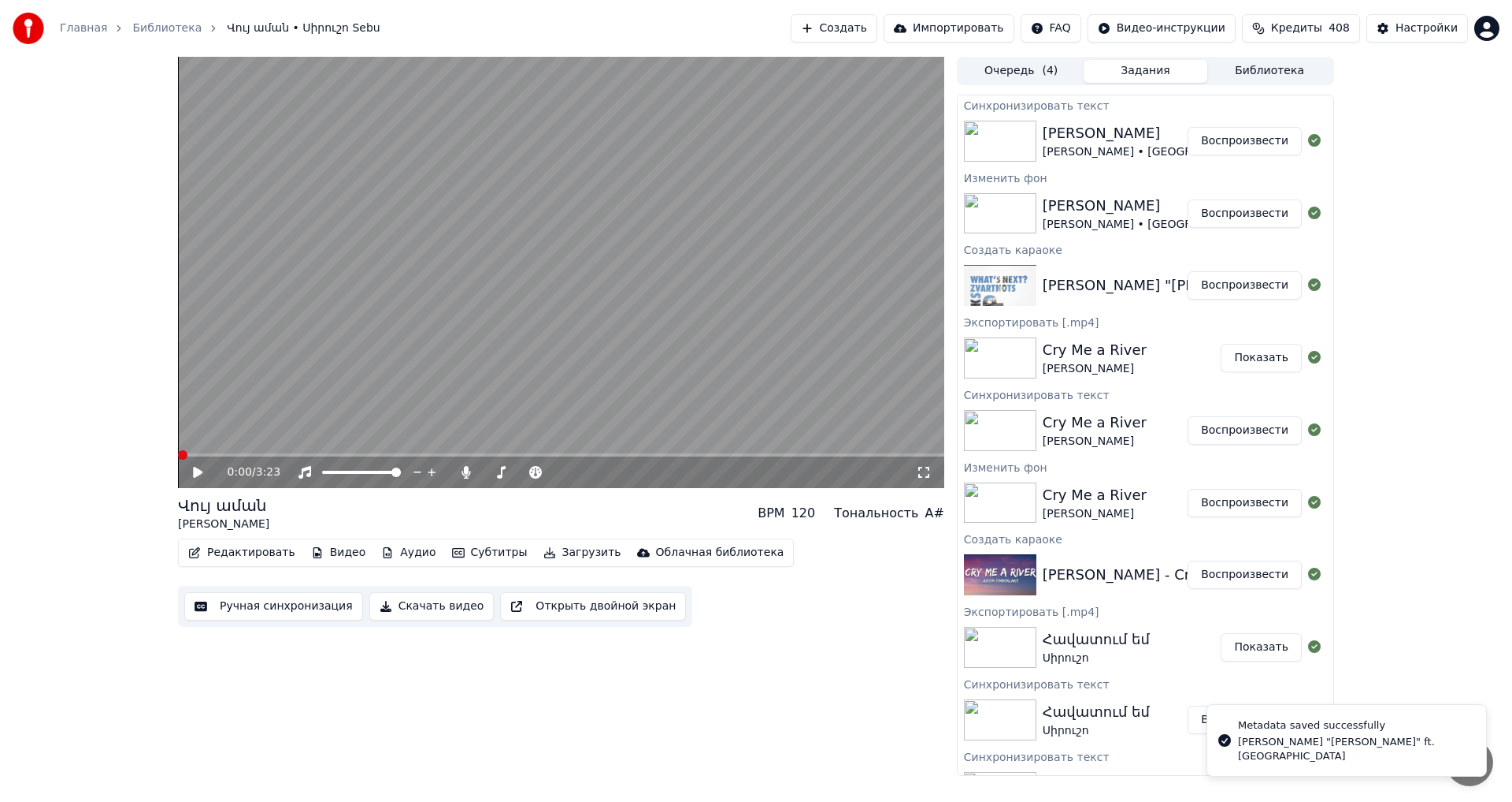
click at [1275, 151] on button "Воспроизвести" at bounding box center [1245, 141] width 114 height 28
click at [533, 265] on video at bounding box center [561, 272] width 766 height 431
click at [558, 280] on video at bounding box center [561, 272] width 766 height 431
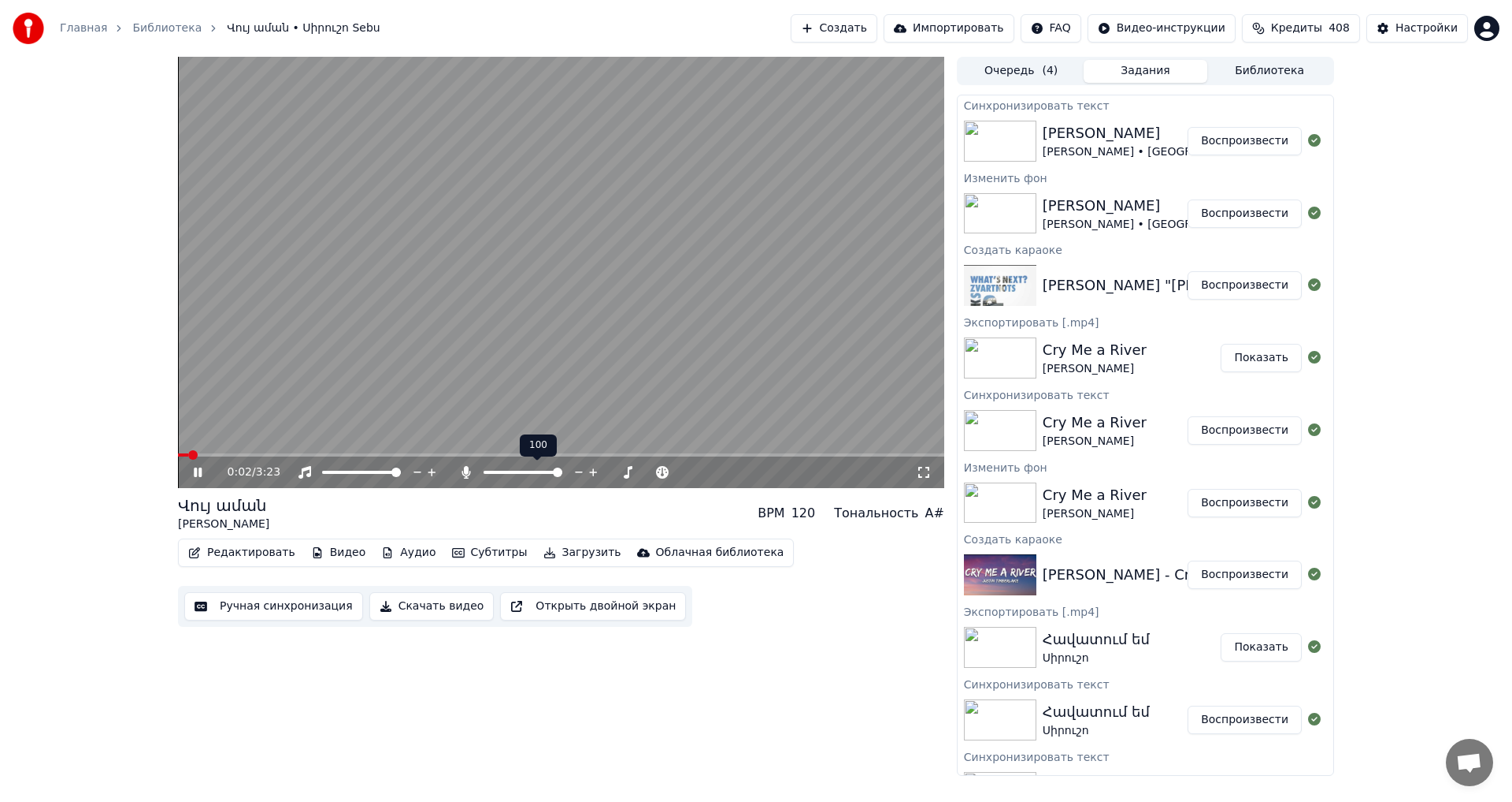
click at [563, 477] on span at bounding box center [557, 471] width 9 height 9
click at [212, 454] on span at bounding box center [195, 454] width 34 height 3
click at [395, 337] on video at bounding box center [561, 272] width 766 height 431
click at [227, 542] on button "Редактировать" at bounding box center [241, 552] width 119 height 22
click at [230, 613] on button "Ручная синхронизация" at bounding box center [274, 607] width 179 height 28
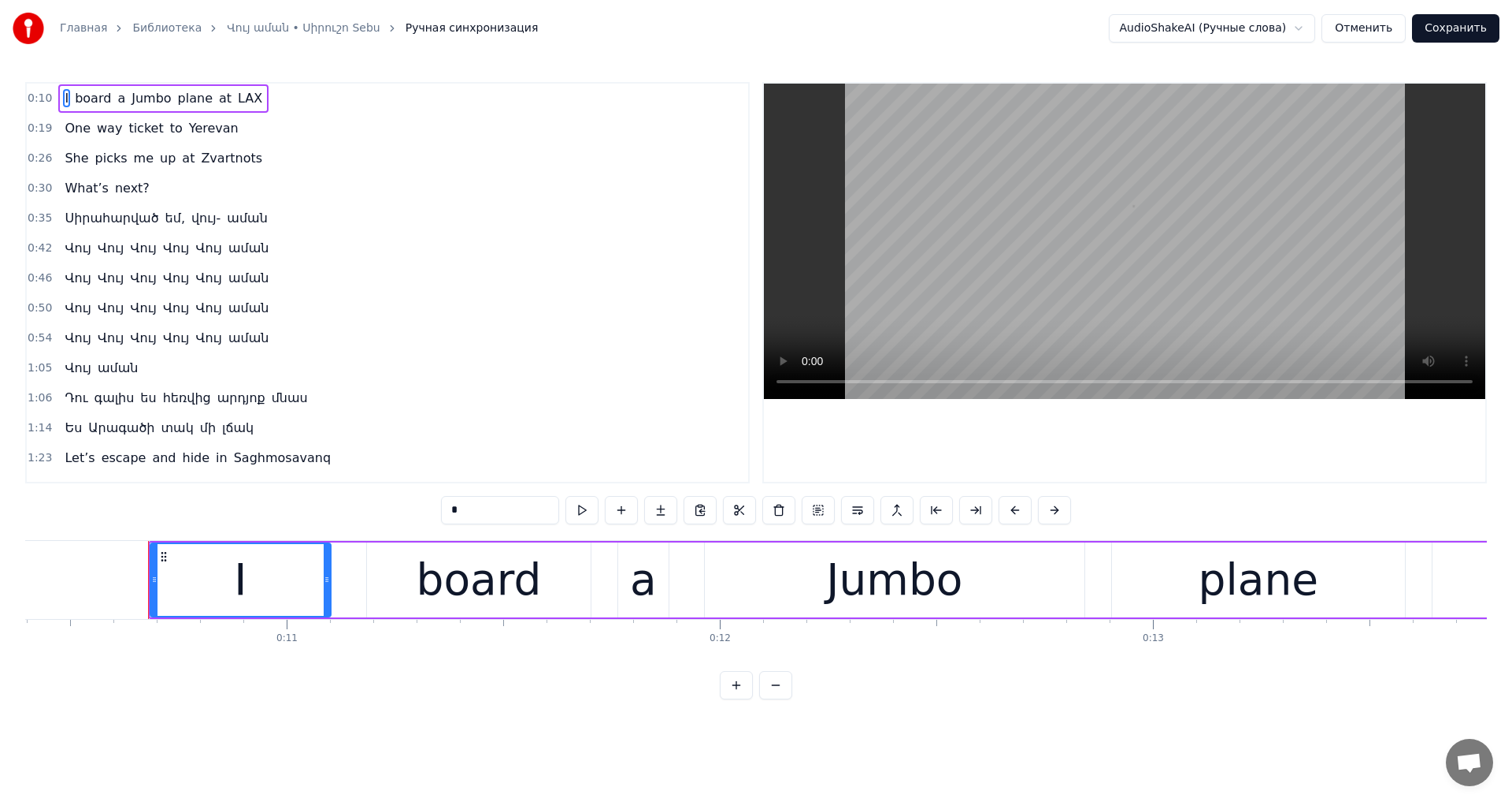
scroll to position [0, 4548]
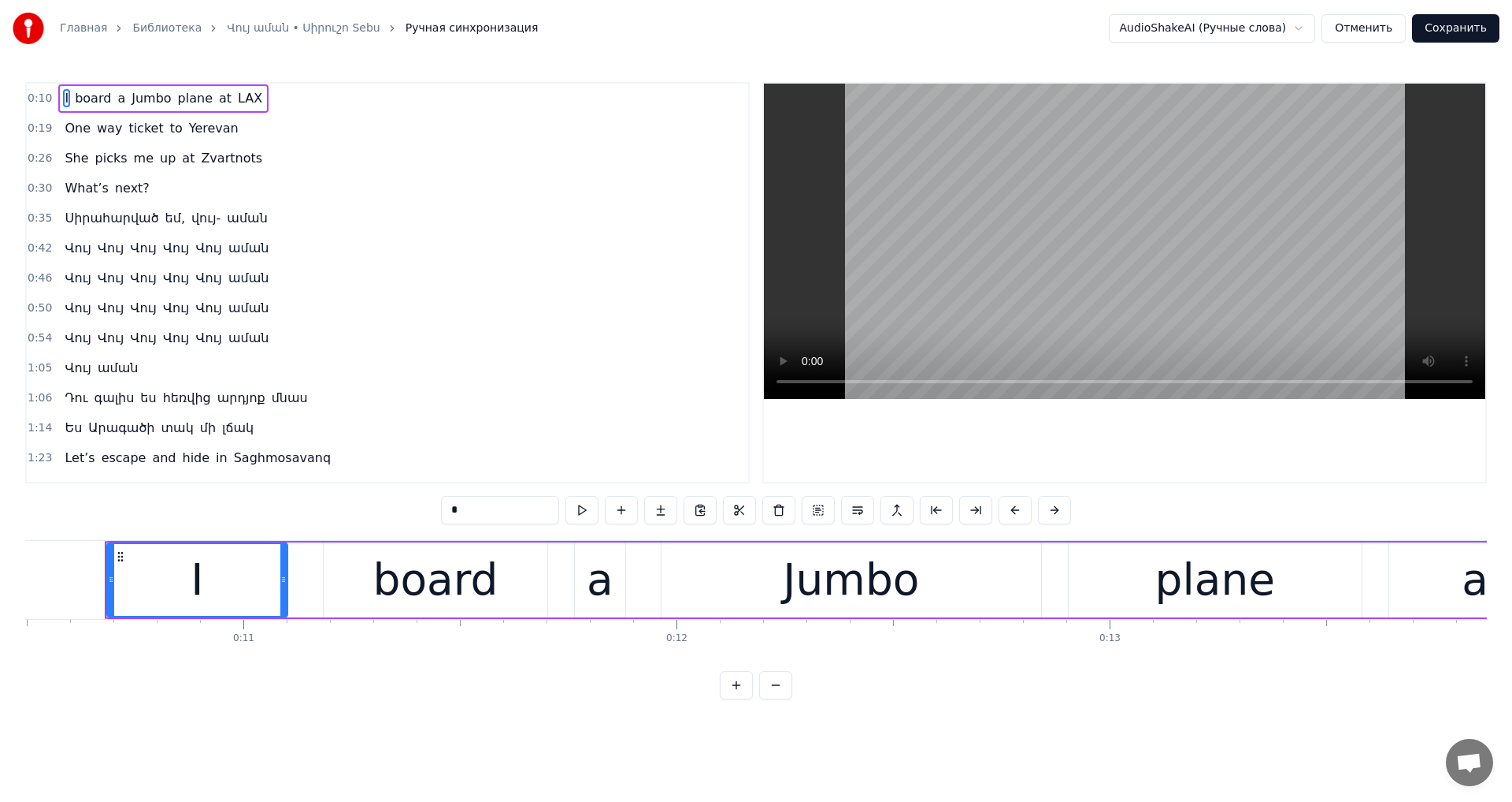
click at [134, 123] on span "ticket" at bounding box center [145, 128] width 38 height 18
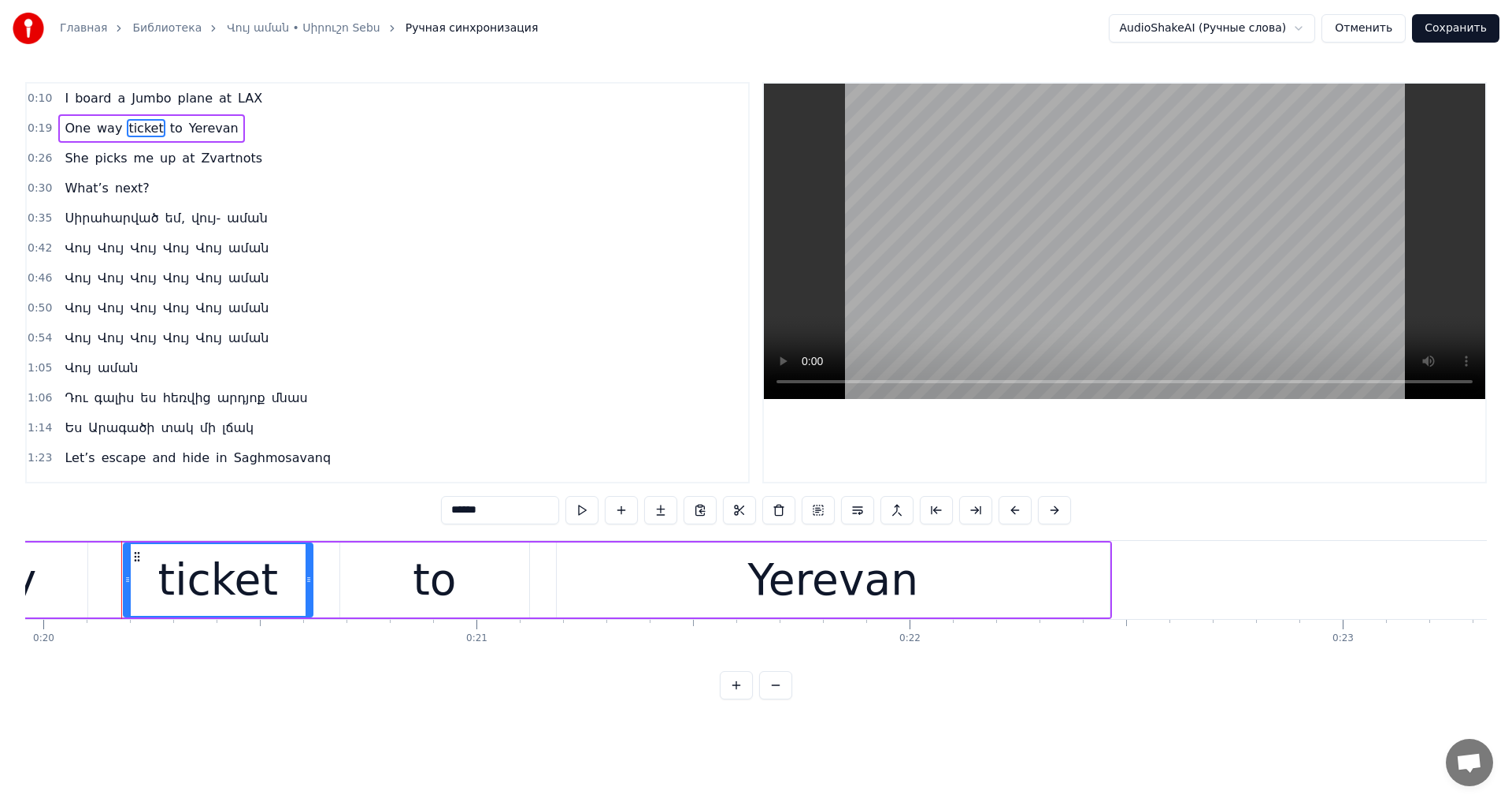
scroll to position [0, 8663]
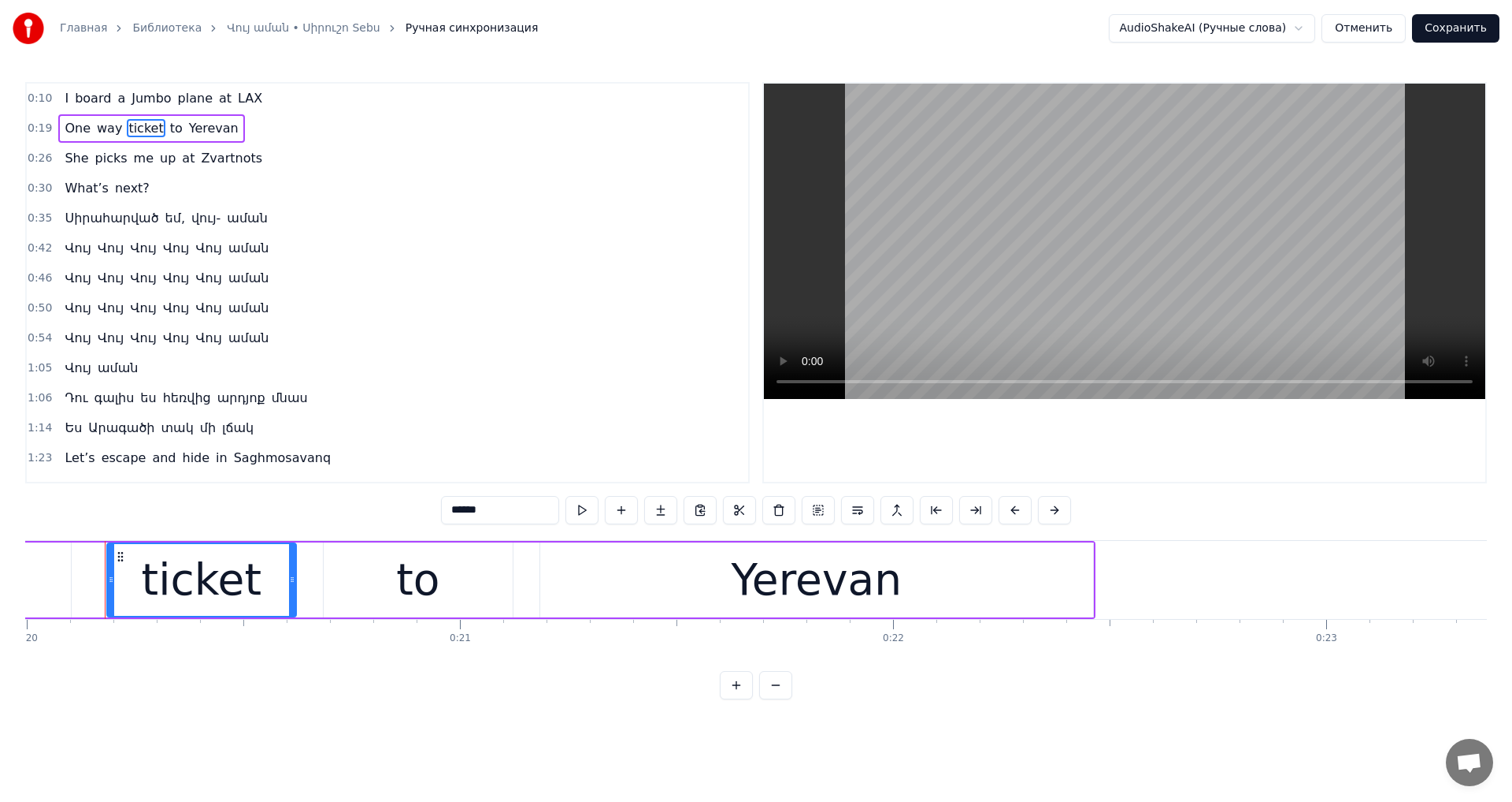
drag, startPoint x: 458, startPoint y: 511, endPoint x: 395, endPoint y: 509, distance: 63.0
click at [395, 509] on div "0:10 I board a Jumbo plane at LAX 0:19 One way ticket to [GEOGRAPHIC_DATA] 0:26…" at bounding box center [756, 390] width 1462 height 617
click at [202, 165] on span "Zvartnots" at bounding box center [231, 158] width 64 height 18
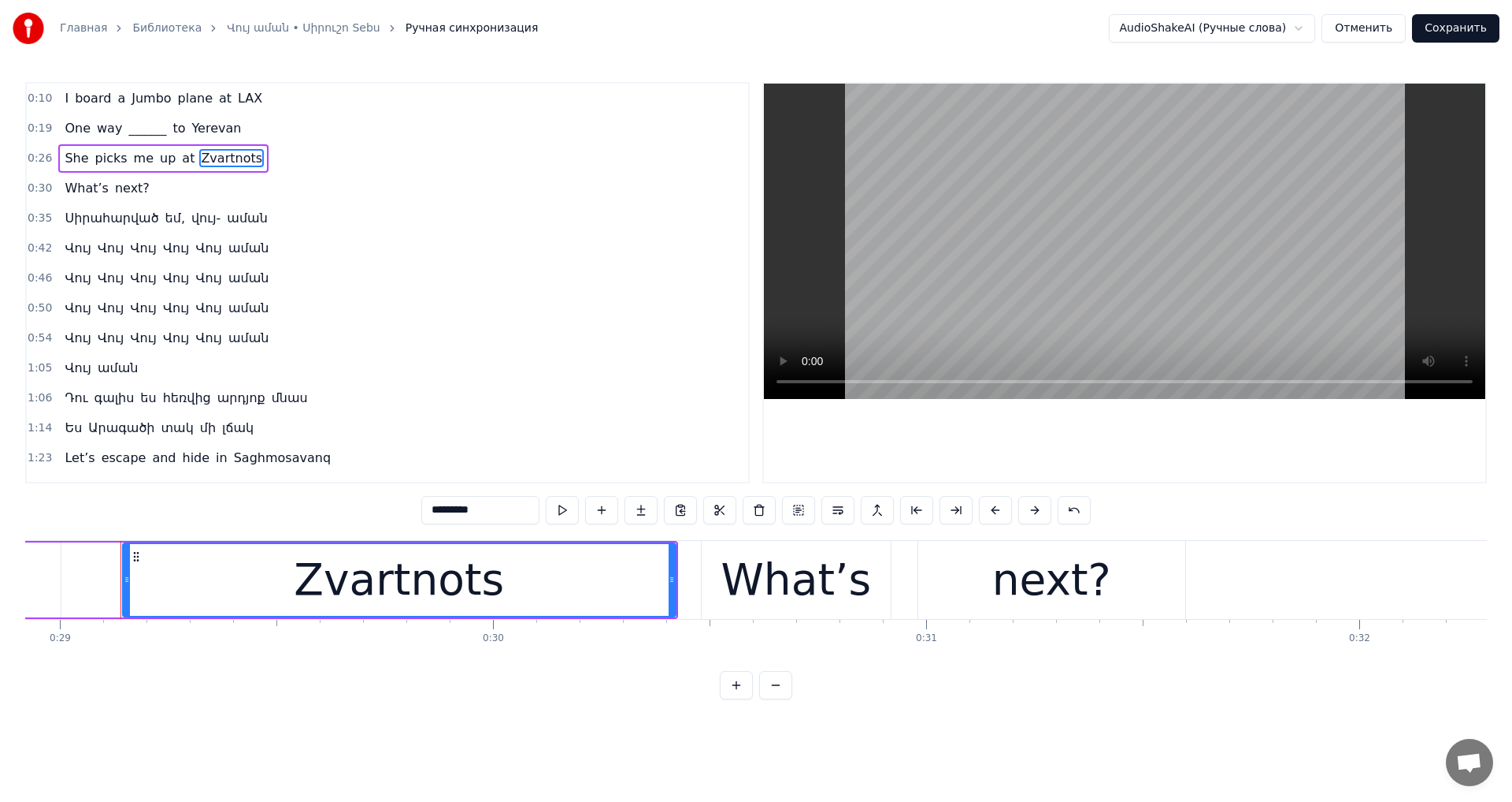
drag, startPoint x: 423, startPoint y: 513, endPoint x: 328, endPoint y: 505, distance: 95.3
click at [328, 505] on div "0:10 I board a Jumbo plane at LAX 0:19 One way ______ to [GEOGRAPHIC_DATA] 0:26…" at bounding box center [756, 390] width 1462 height 617
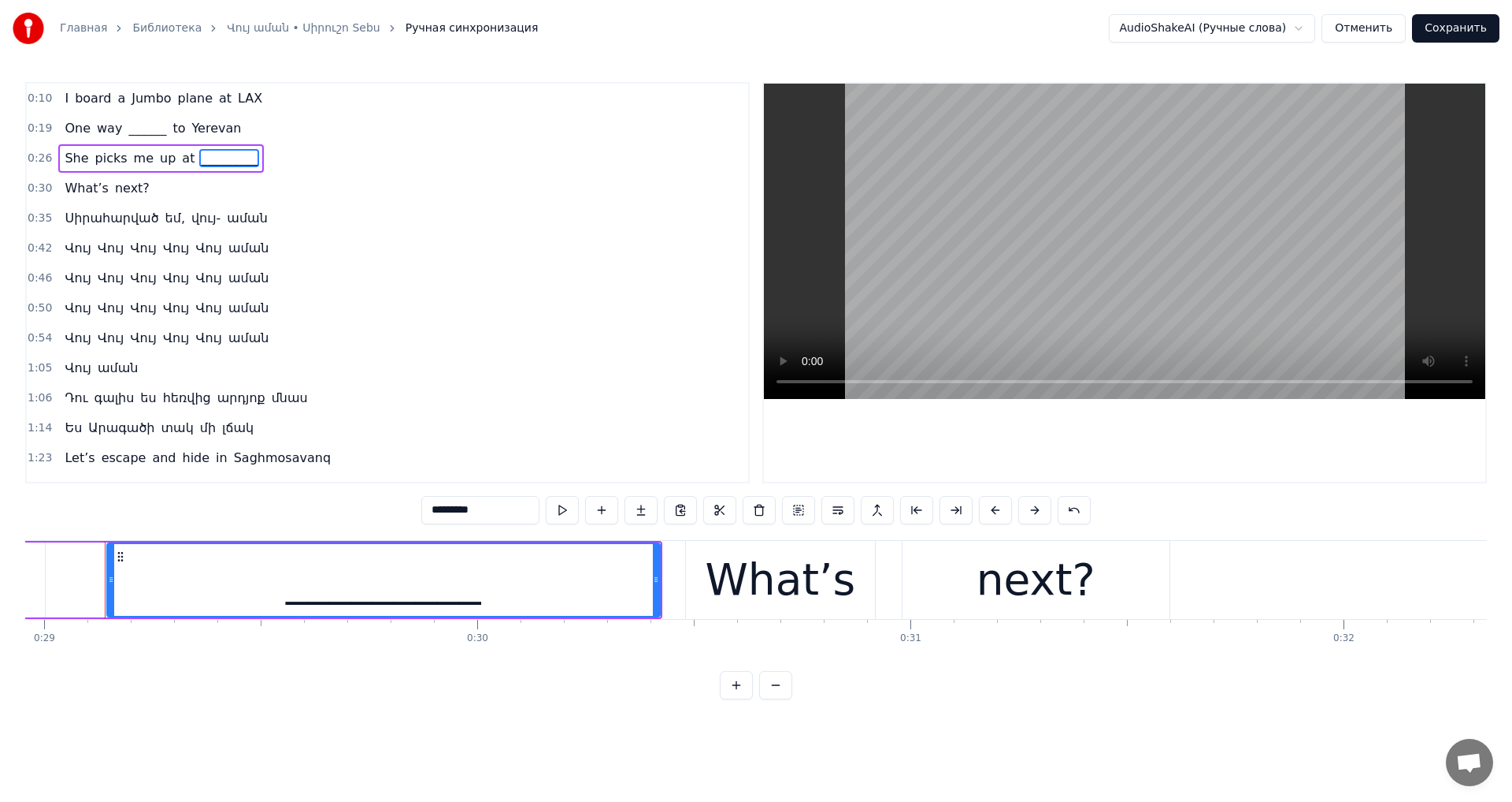
click at [91, 217] on span "Սիրահարված" at bounding box center [111, 218] width 97 height 18
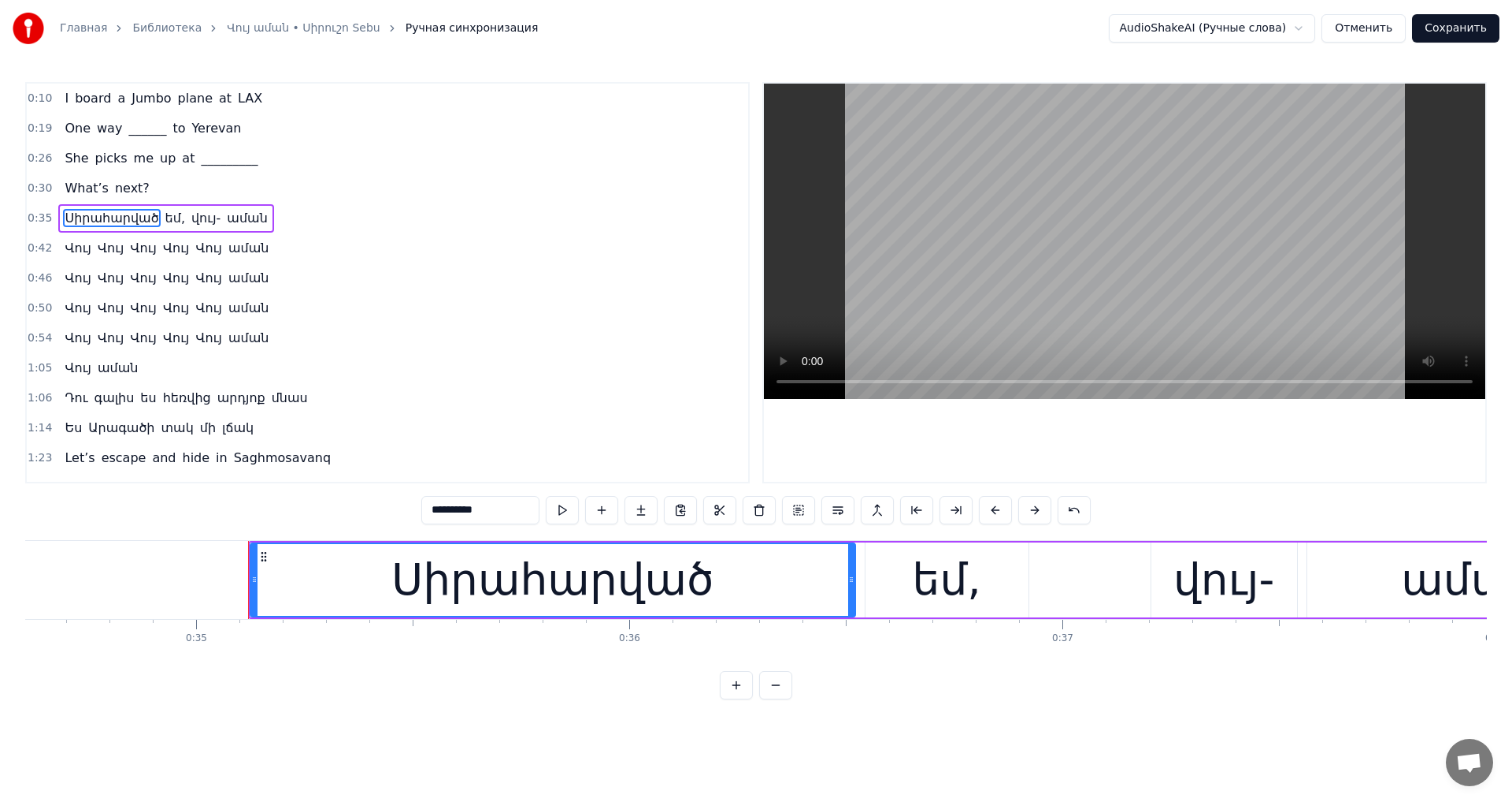
drag, startPoint x: 468, startPoint y: 515, endPoint x: 320, endPoint y: 497, distance: 149.1
click at [308, 496] on div "0:10 I board a Jumbo plane at LAX 0:19 One way ______ to [GEOGRAPHIC_DATA] 0:26…" at bounding box center [756, 390] width 1462 height 617
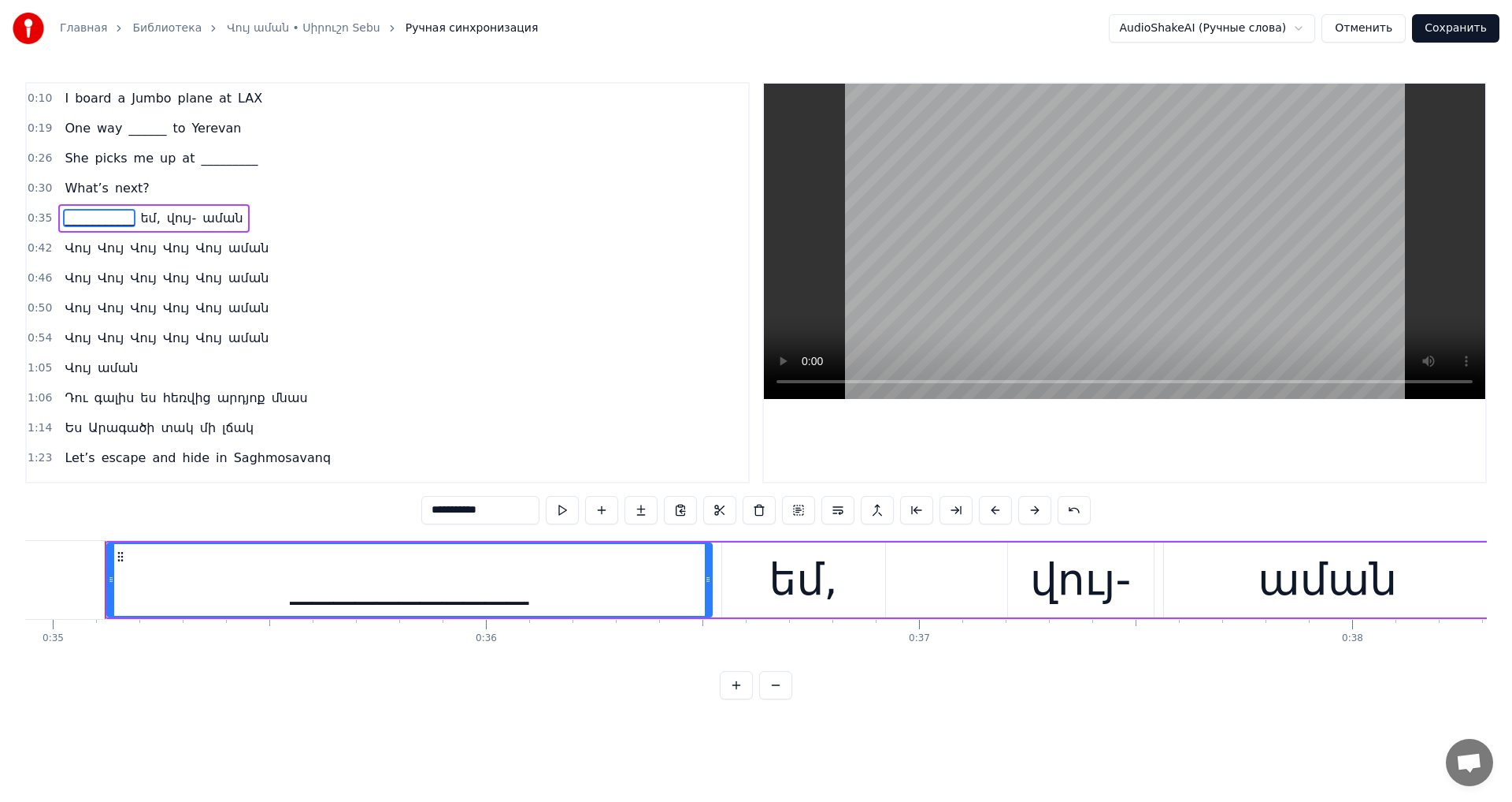
click at [161, 407] on span "հեռվից" at bounding box center [186, 398] width 51 height 18
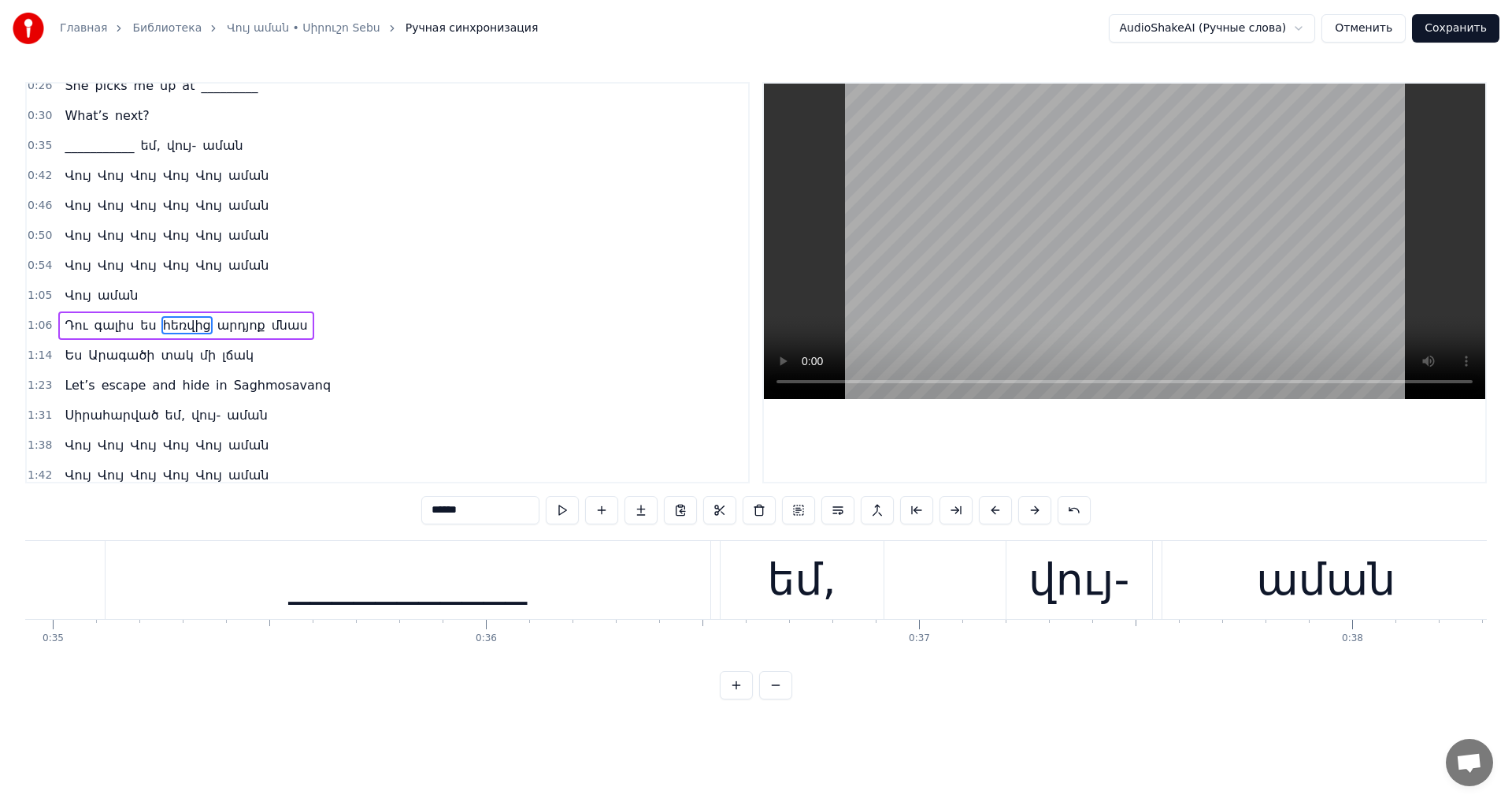
scroll to position [115, 0]
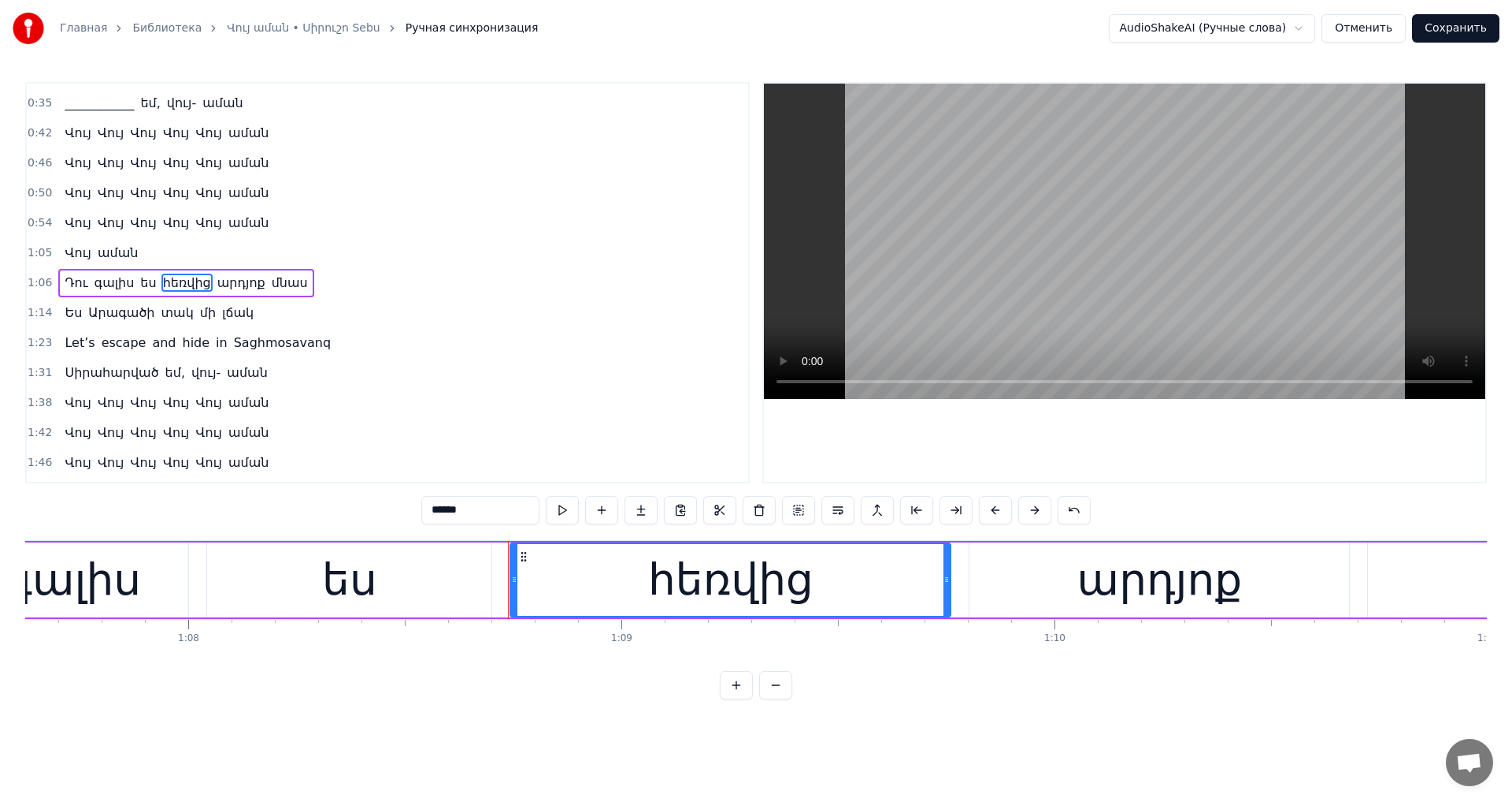
drag, startPoint x: 422, startPoint y: 509, endPoint x: 349, endPoint y: 508, distance: 73.0
click at [349, 508] on div "0:10 I board a Jumbo plane at LAX 0:19 One way ______ to [GEOGRAPHIC_DATA] 0:26…" at bounding box center [756, 390] width 1462 height 617
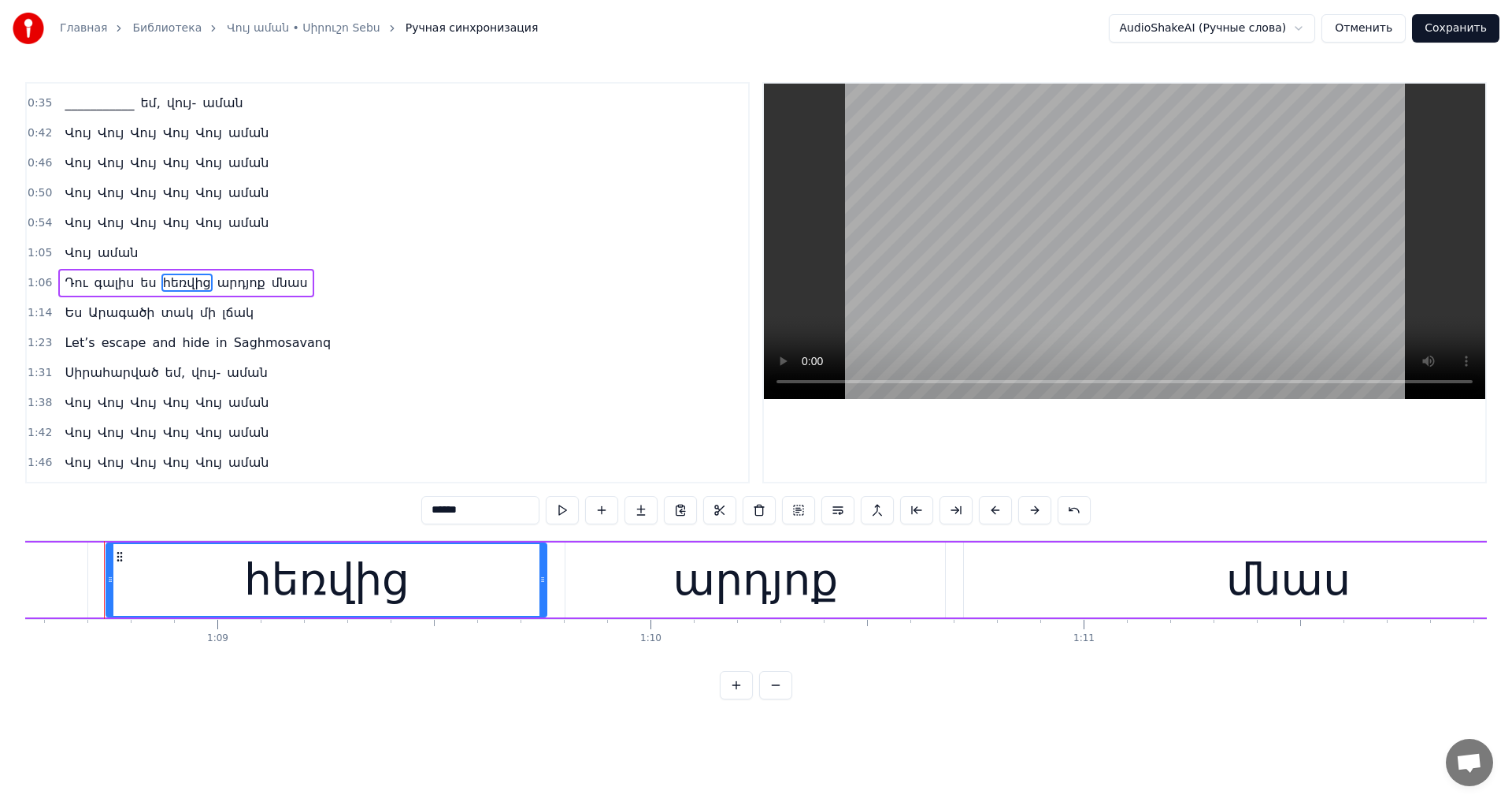
drag, startPoint x: 428, startPoint y: 509, endPoint x: 323, endPoint y: 495, distance: 105.9
click at [323, 495] on div "0:10 I board a Jumbo plane at LAX 0:19 One way ______ to [GEOGRAPHIC_DATA] 0:26…" at bounding box center [756, 390] width 1462 height 617
click at [594, 724] on html "Главная Библиотека Վույ աման • Սիրուշո Sebu Ручная синхронизация AudioShakeAI (…" at bounding box center [756, 362] width 1512 height 724
click at [104, 317] on span "Արագածի" at bounding box center [121, 312] width 69 height 18
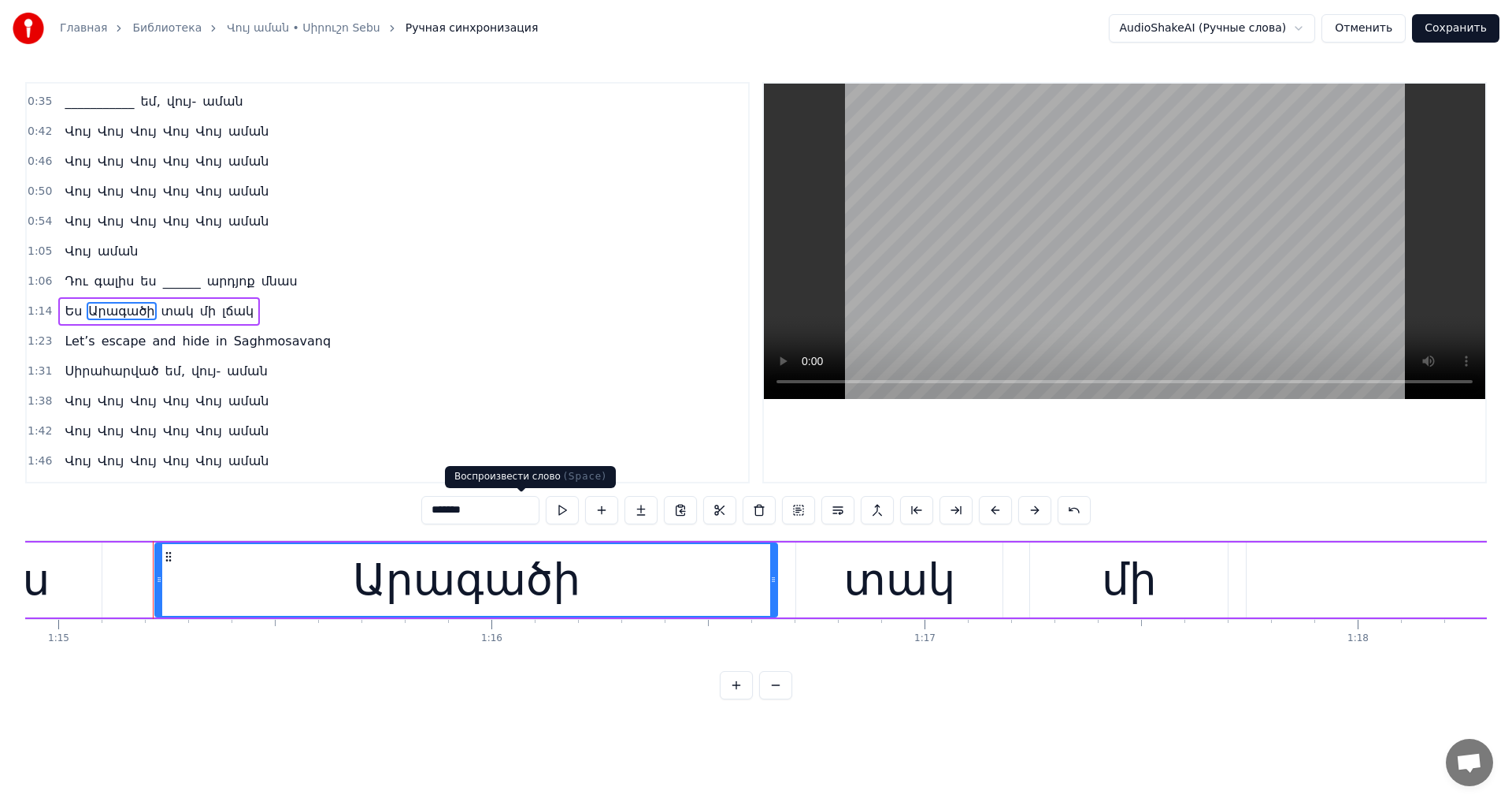
scroll to position [0, 32508]
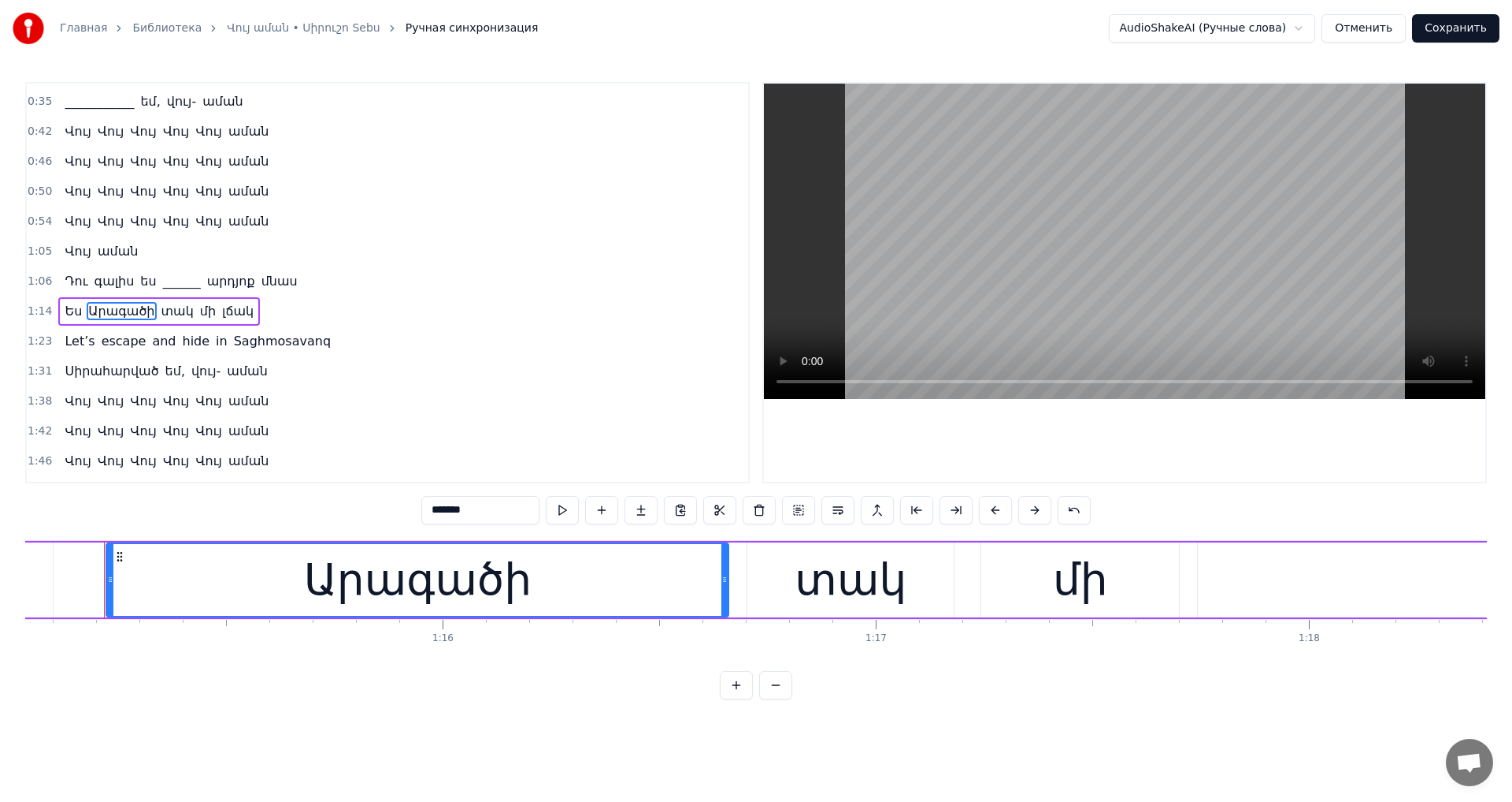
drag, startPoint x: 491, startPoint y: 512, endPoint x: 310, endPoint y: 512, distance: 181.0
click at [310, 512] on div "0:10 I board a Jumbo plane at LAX 0:19 One way ______ to [GEOGRAPHIC_DATA] 0:26…" at bounding box center [756, 390] width 1462 height 617
click at [199, 307] on span "լճակ" at bounding box center [216, 311] width 35 height 18
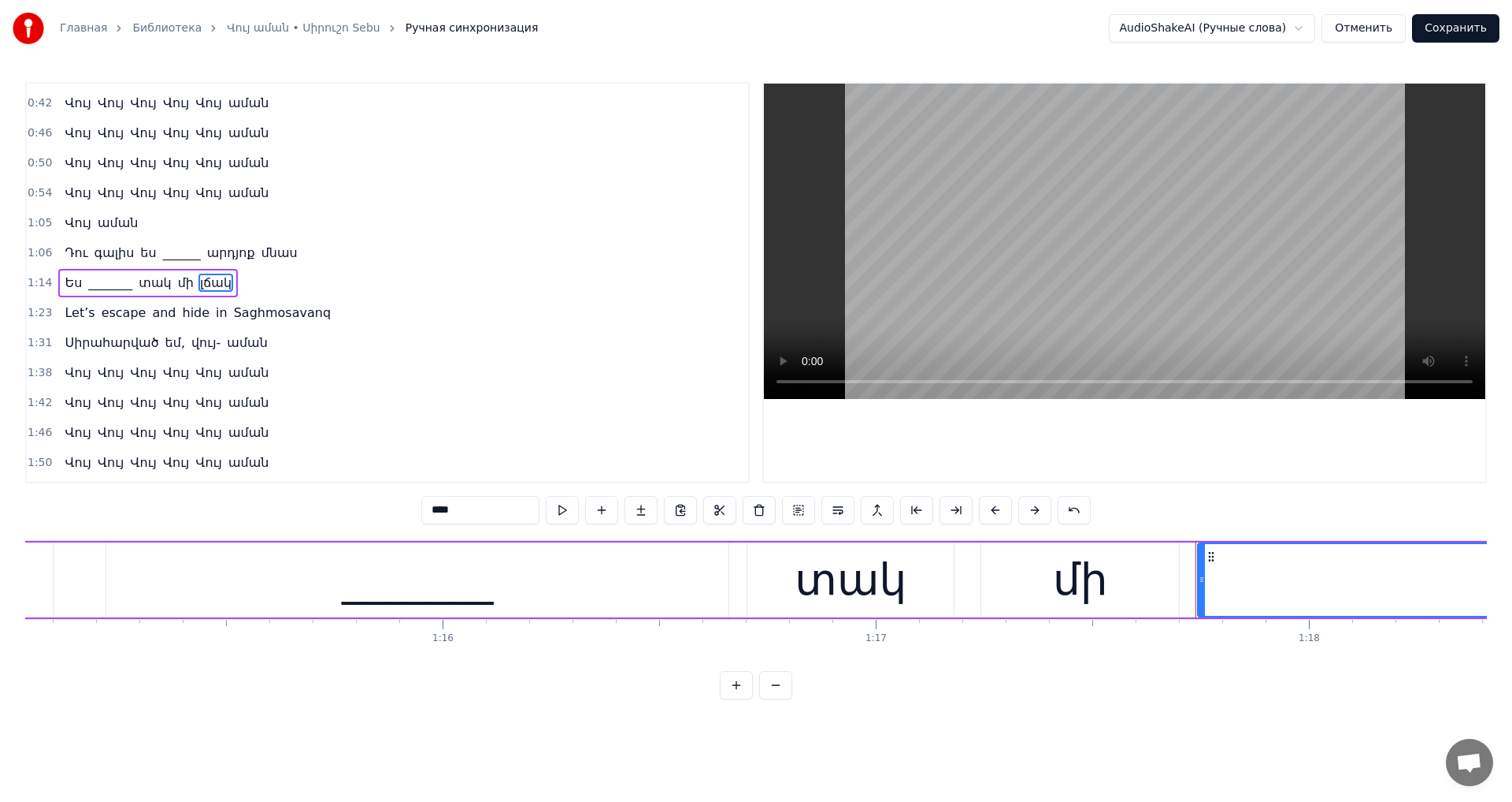
drag, startPoint x: 448, startPoint y: 506, endPoint x: 344, endPoint y: 510, distance: 104.1
click at [344, 510] on div "0:10 I board a Jumbo plane at LAX 0:19 One way ______ to [GEOGRAPHIC_DATA] 0:26…" at bounding box center [756, 390] width 1462 height 617
type input "****"
click at [1456, 23] on button "Сохранить" at bounding box center [1456, 28] width 88 height 28
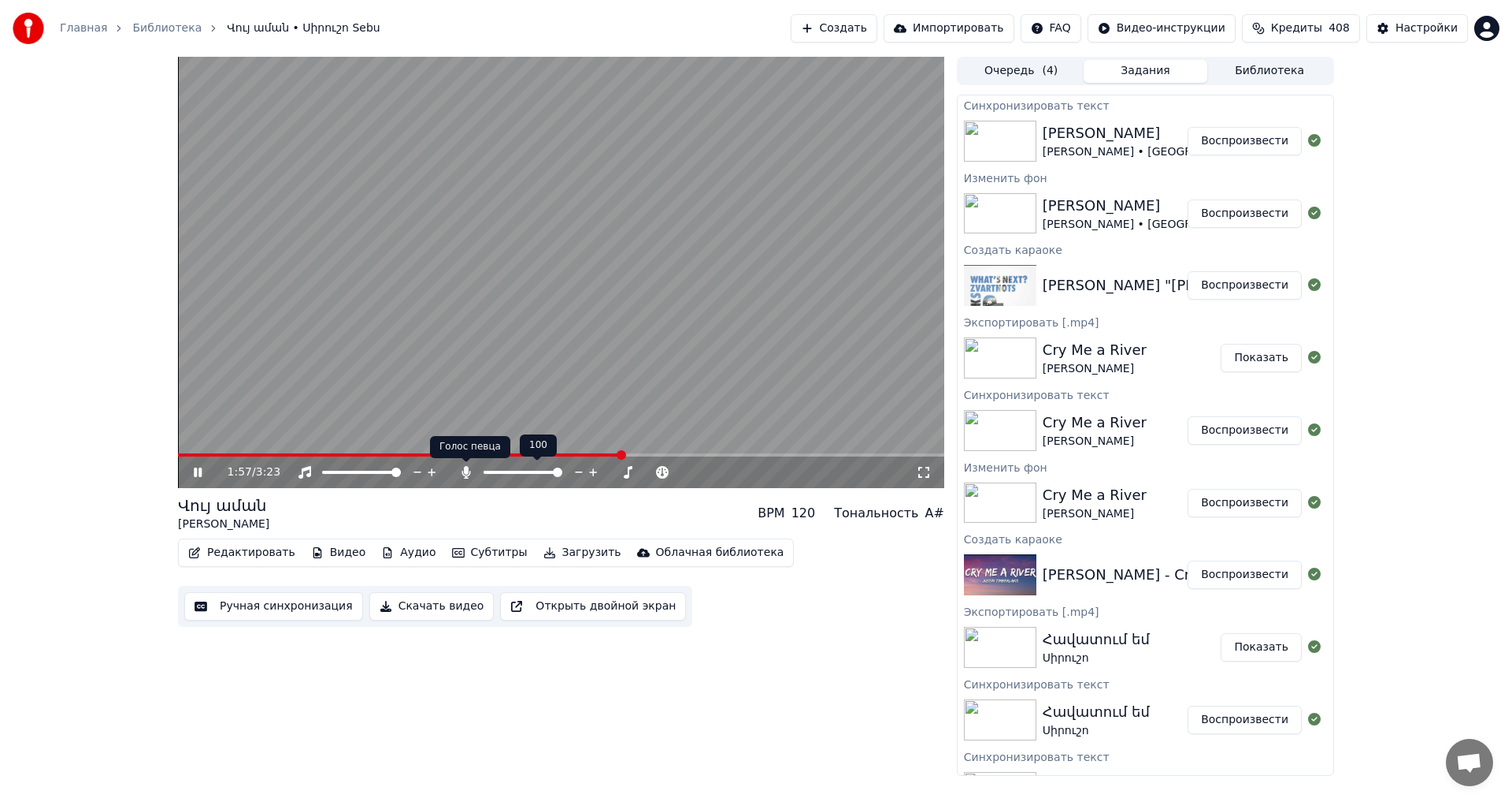
click at [491, 471] on span at bounding box center [523, 472] width 78 height 3
click at [579, 474] on icon at bounding box center [579, 472] width 15 height 16
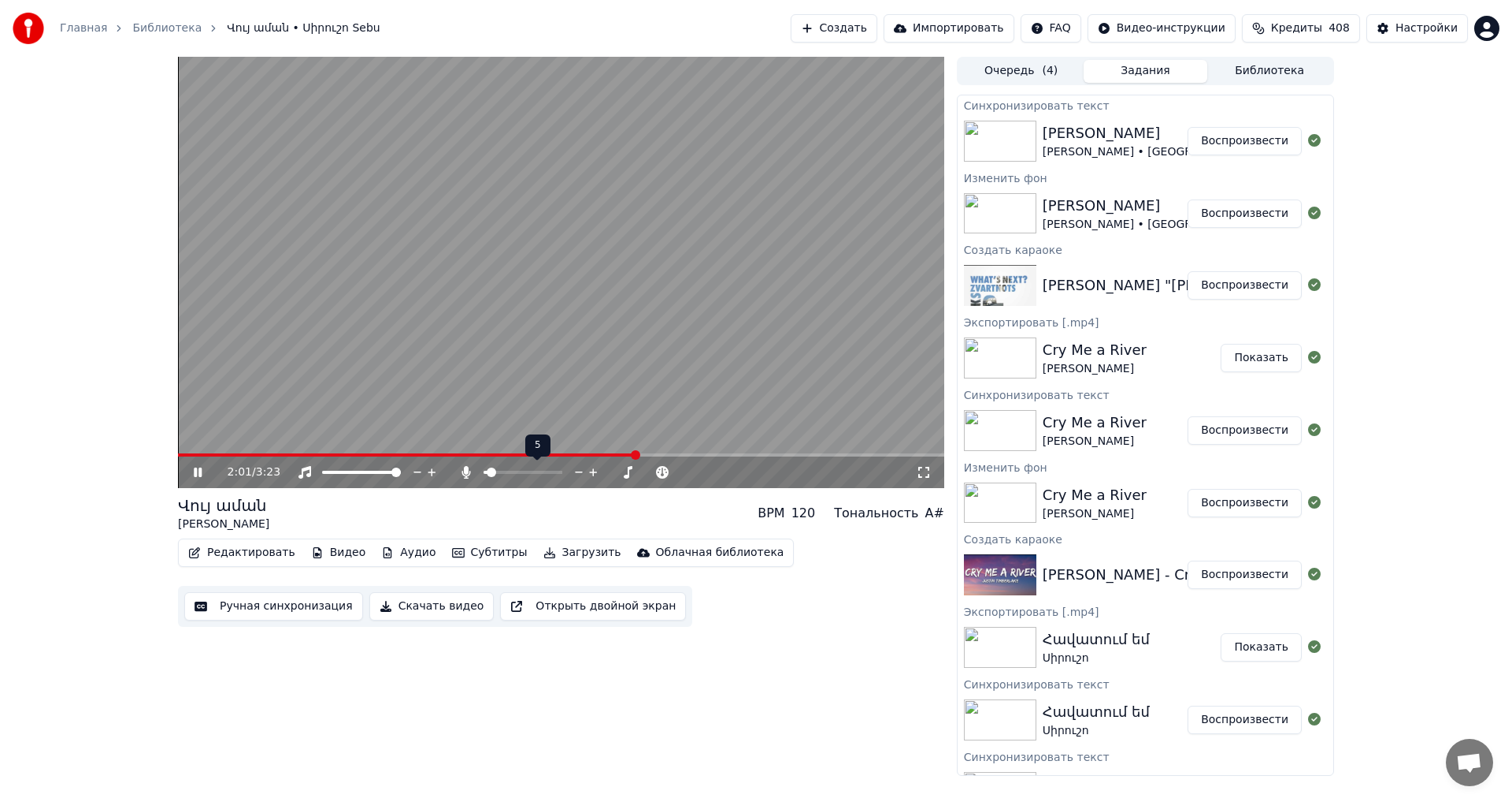
click at [579, 474] on icon at bounding box center [579, 472] width 15 height 16
click at [362, 453] on span at bounding box center [270, 454] width 185 height 3
click at [654, 242] on video at bounding box center [561, 272] width 766 height 431
click at [545, 552] on button "Загрузить" at bounding box center [582, 552] width 90 height 22
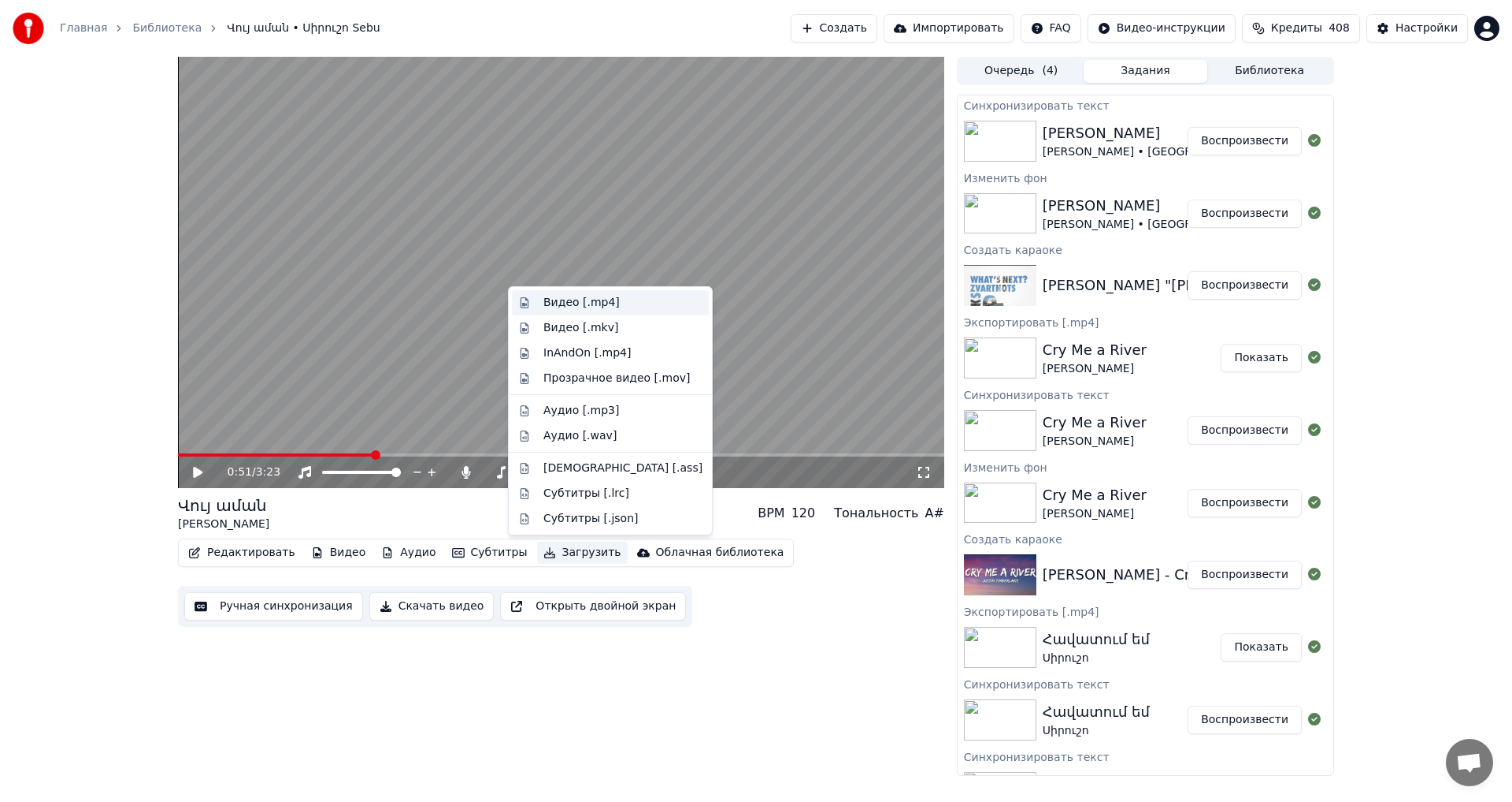
click at [562, 307] on div "Видео [.mp4]" at bounding box center [582, 302] width 77 height 16
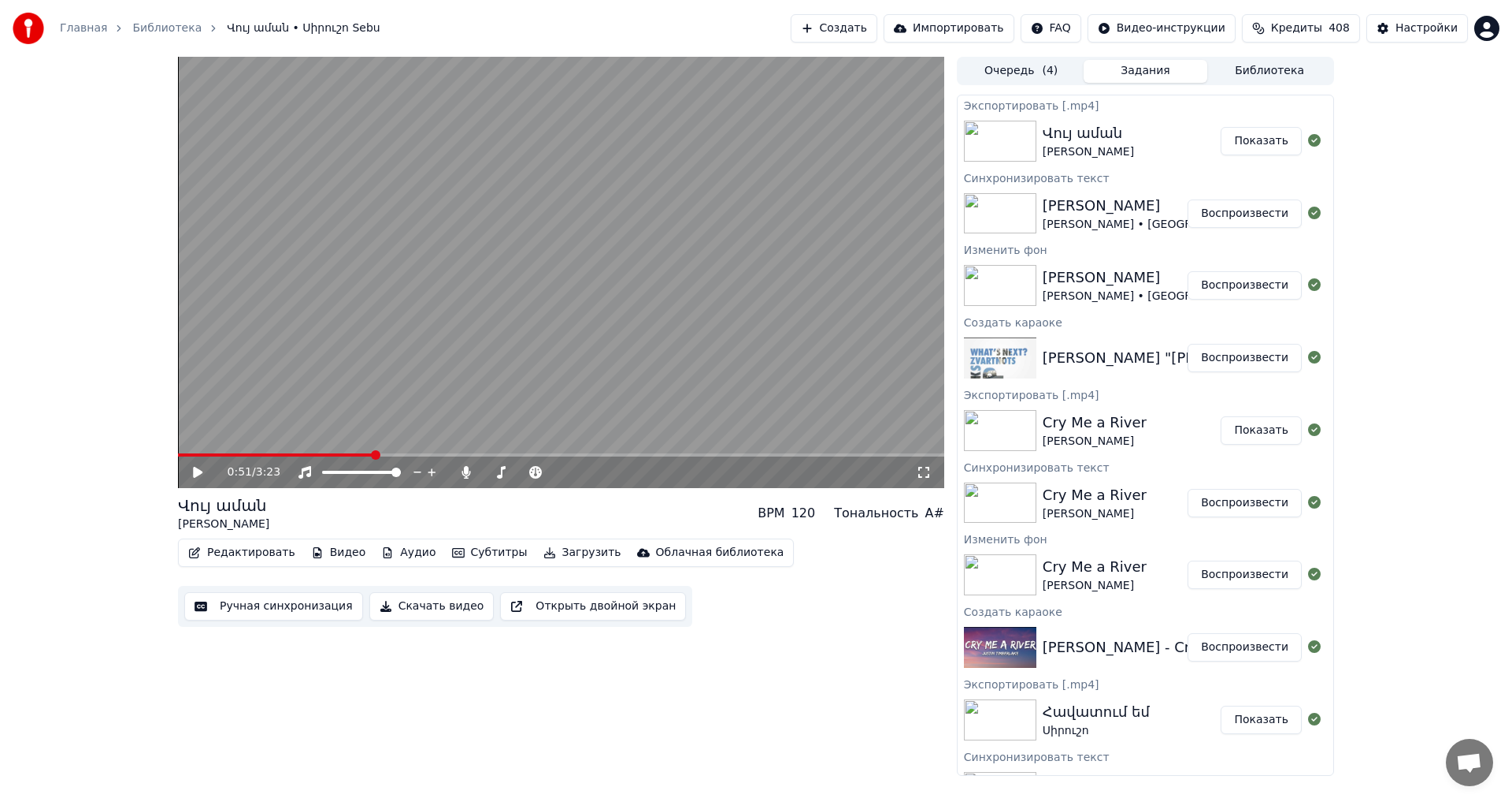
click at [1213, 145] on div "Վույ աման Սիրուշո Sebu" at bounding box center [1132, 140] width 179 height 38
click at [1234, 139] on button "Показать" at bounding box center [1261, 141] width 81 height 28
